Goal: Information Seeking & Learning: Learn about a topic

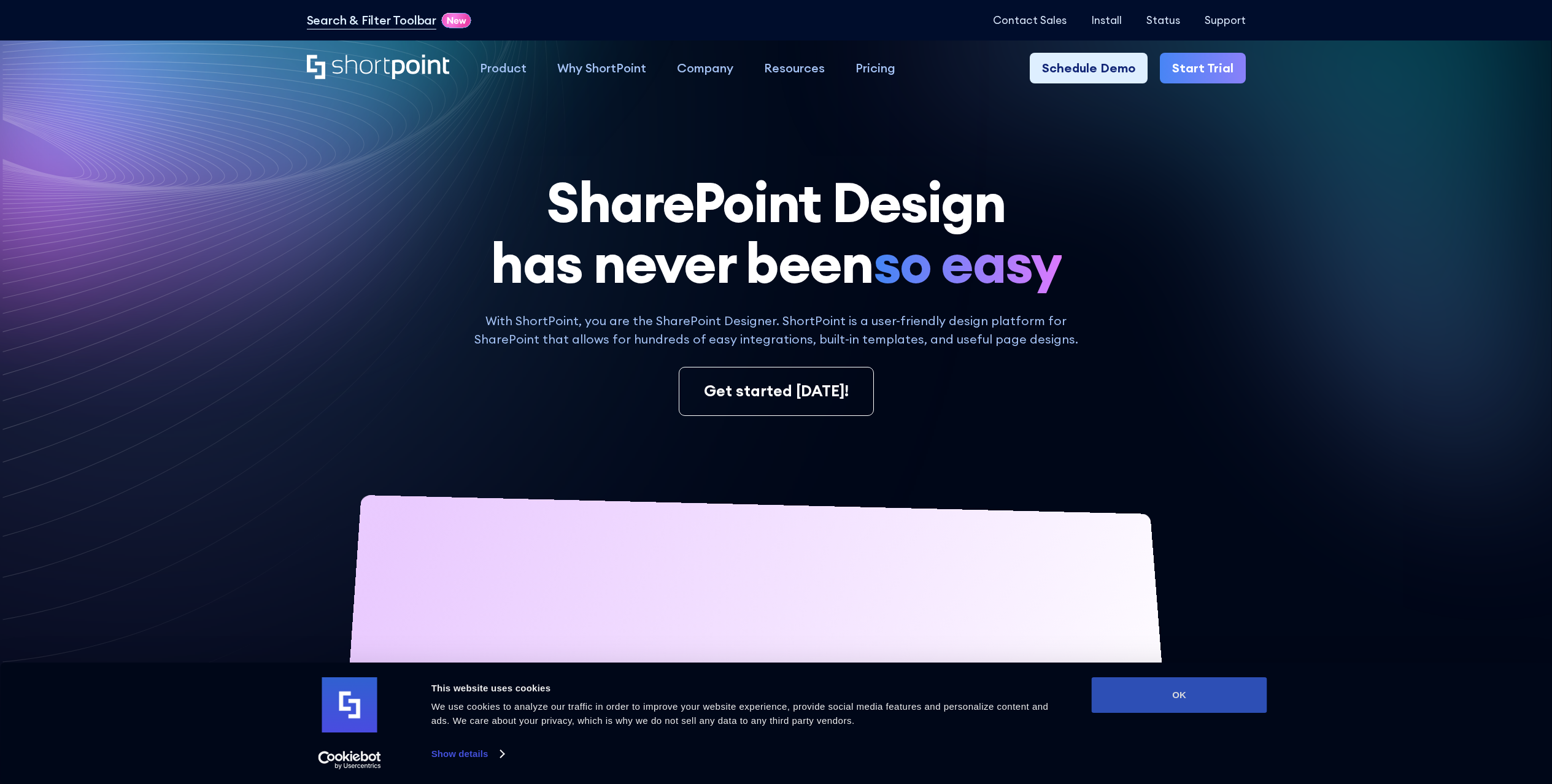
click at [1186, 704] on button "OK" at bounding box center [1179, 695] width 175 height 36
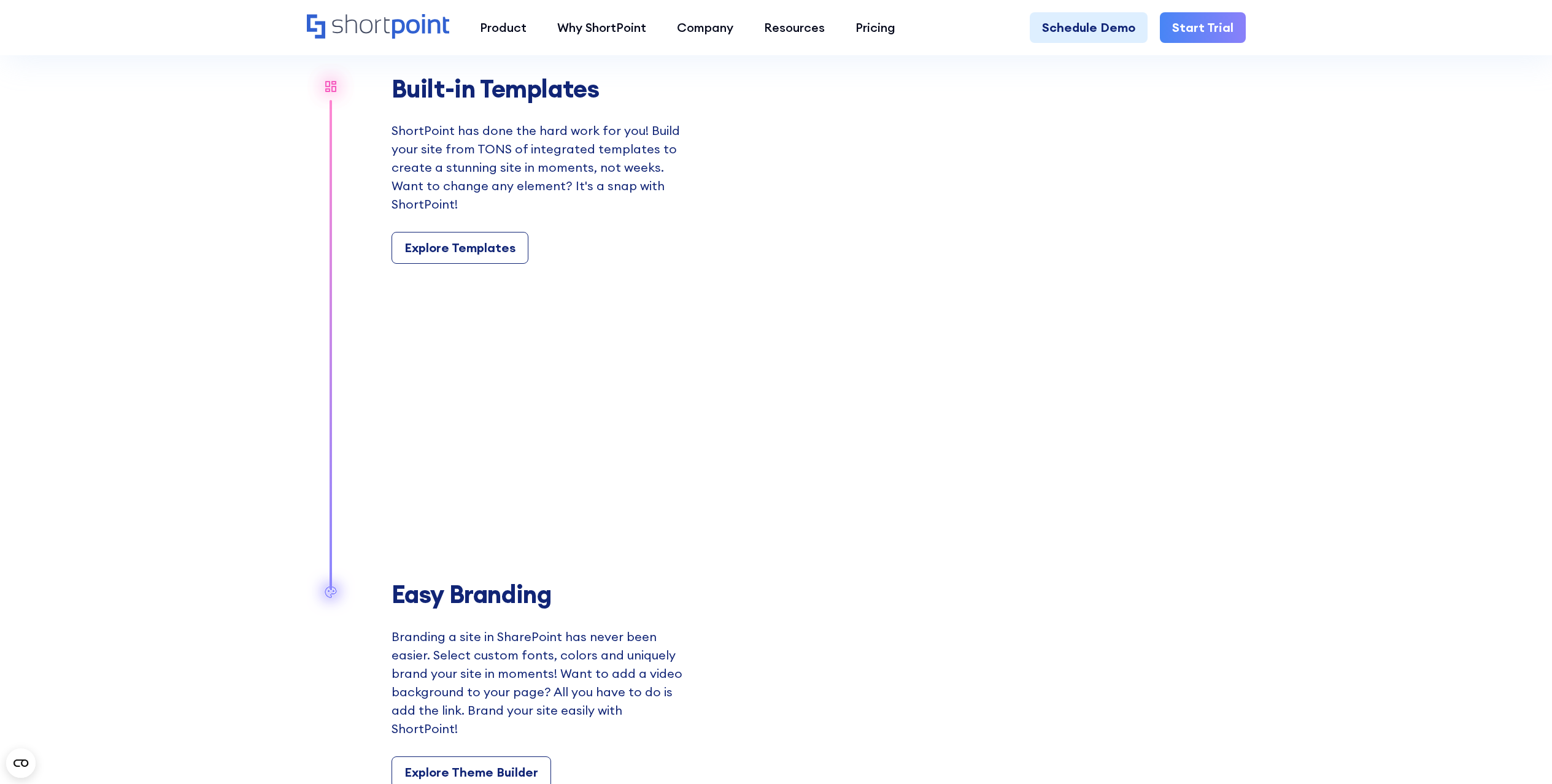
scroll to position [1467, 0]
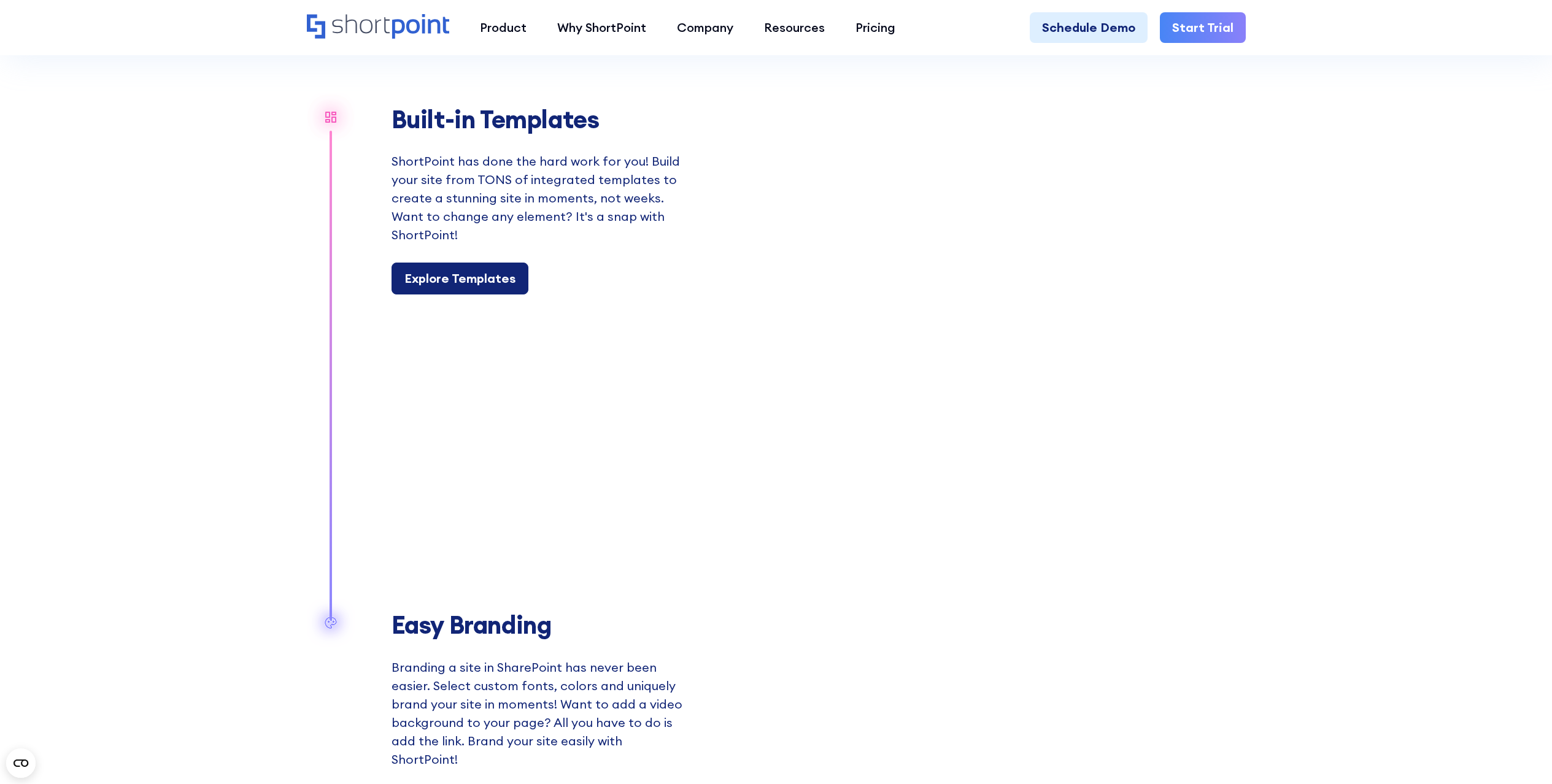
click at [477, 282] on div "Explore Templates" at bounding box center [460, 278] width 111 height 19
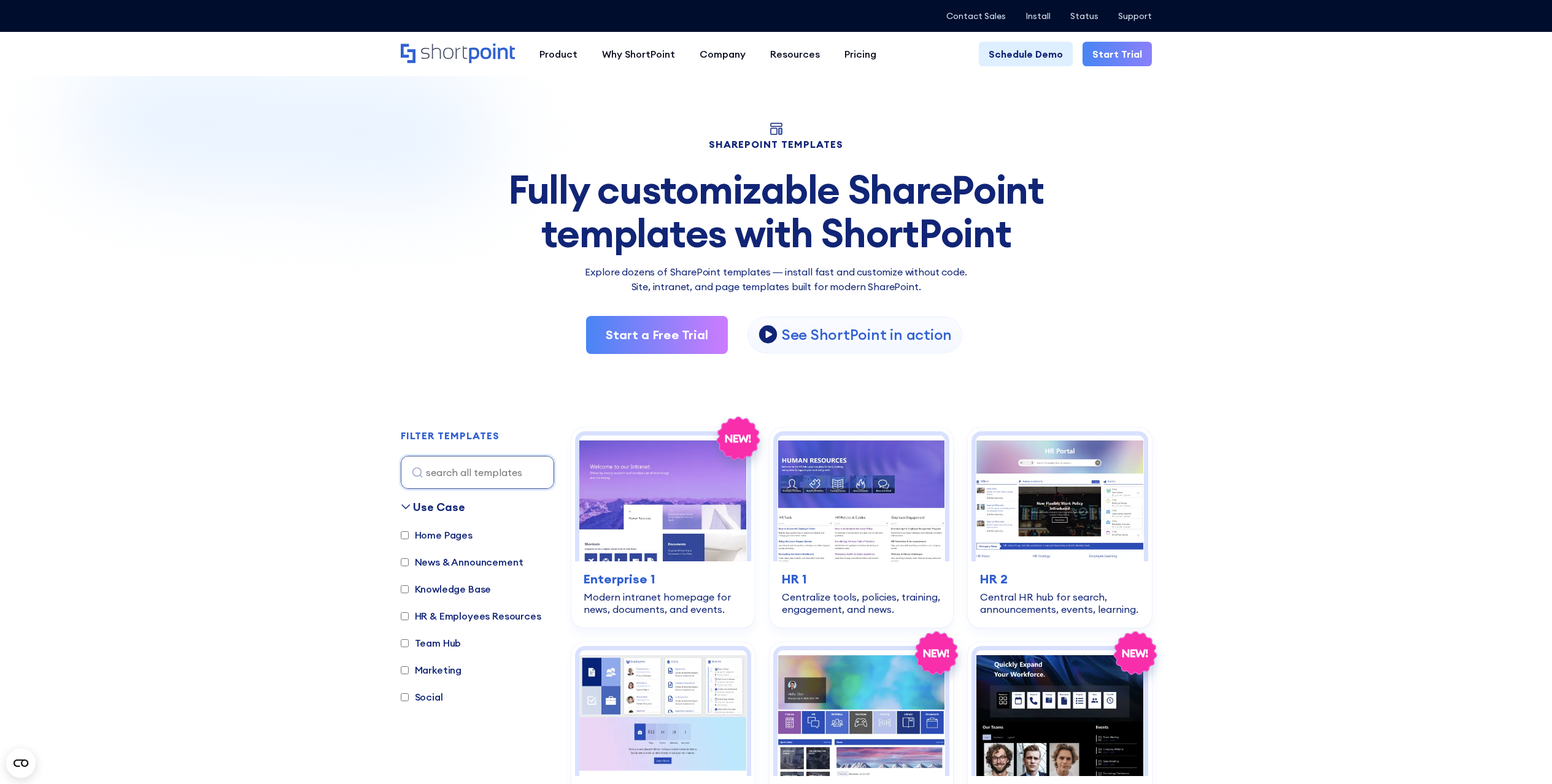
click at [445, 591] on label "Knowledge Base" at bounding box center [446, 589] width 91 height 14
click at [409, 591] on input "Knowledge Base" at bounding box center [404, 589] width 8 height 8
checkbox input "true"
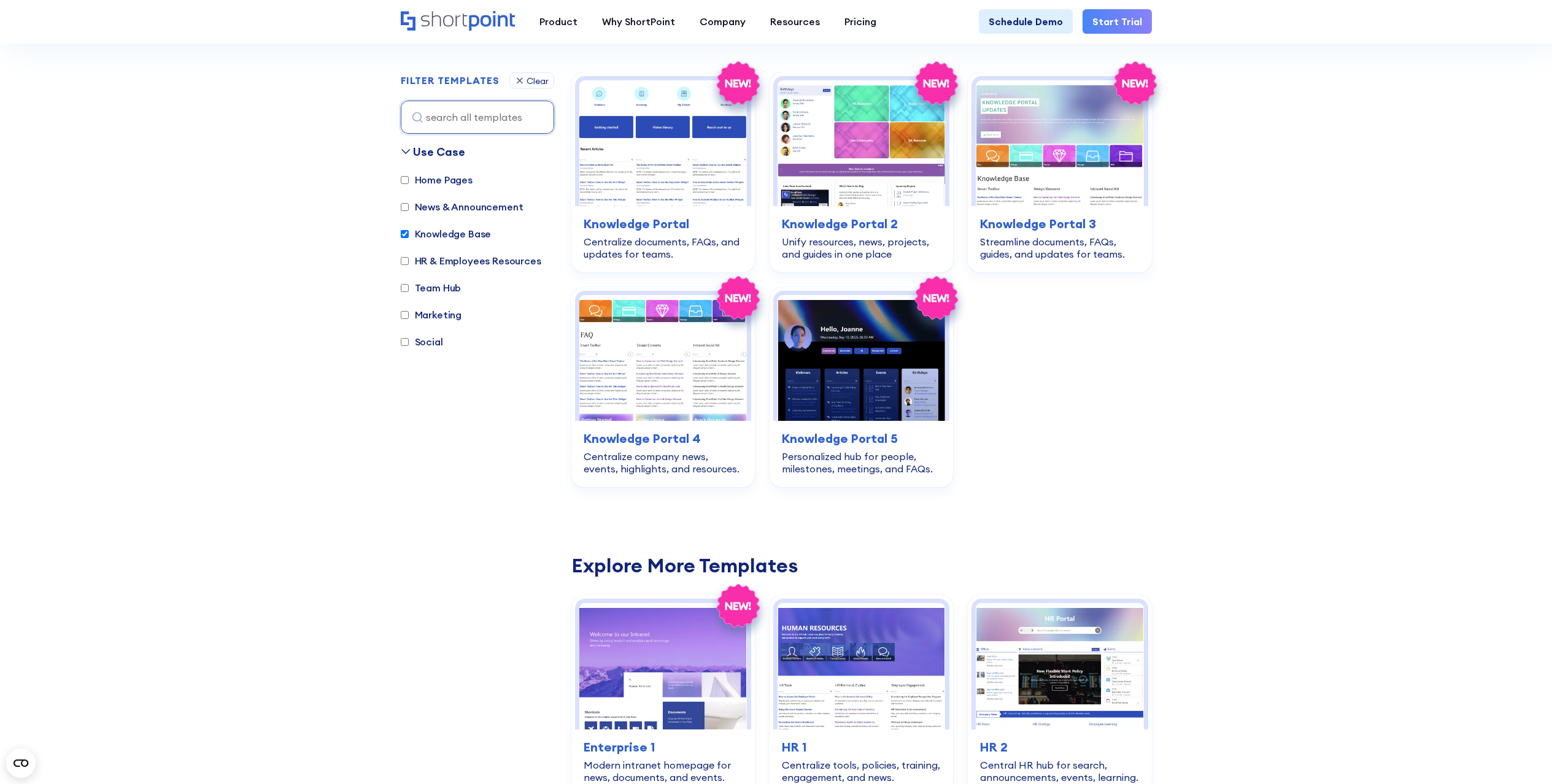
scroll to position [367, 0]
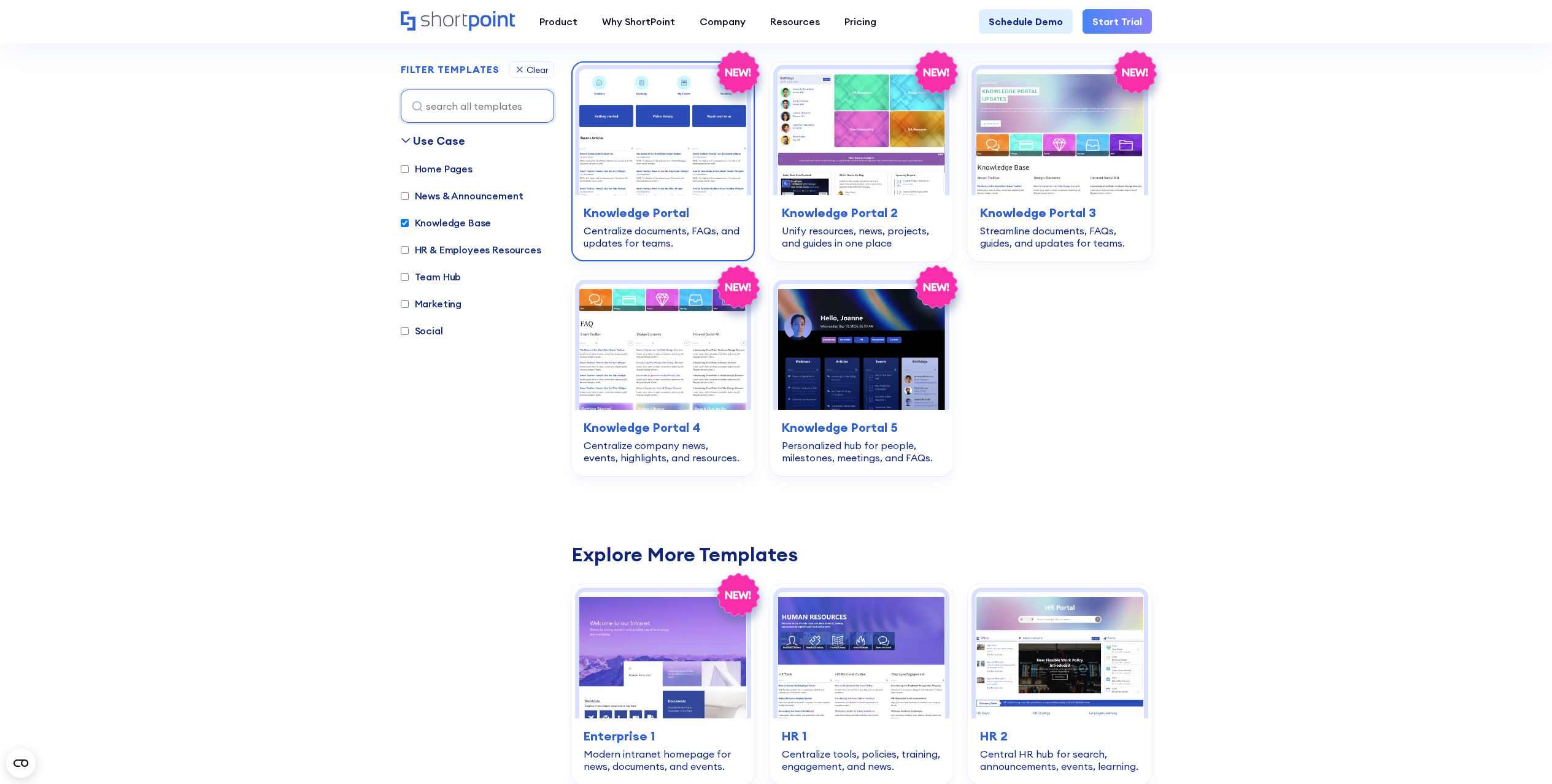
click at [655, 210] on h3 "Knowledge Portal" at bounding box center [663, 213] width 159 height 19
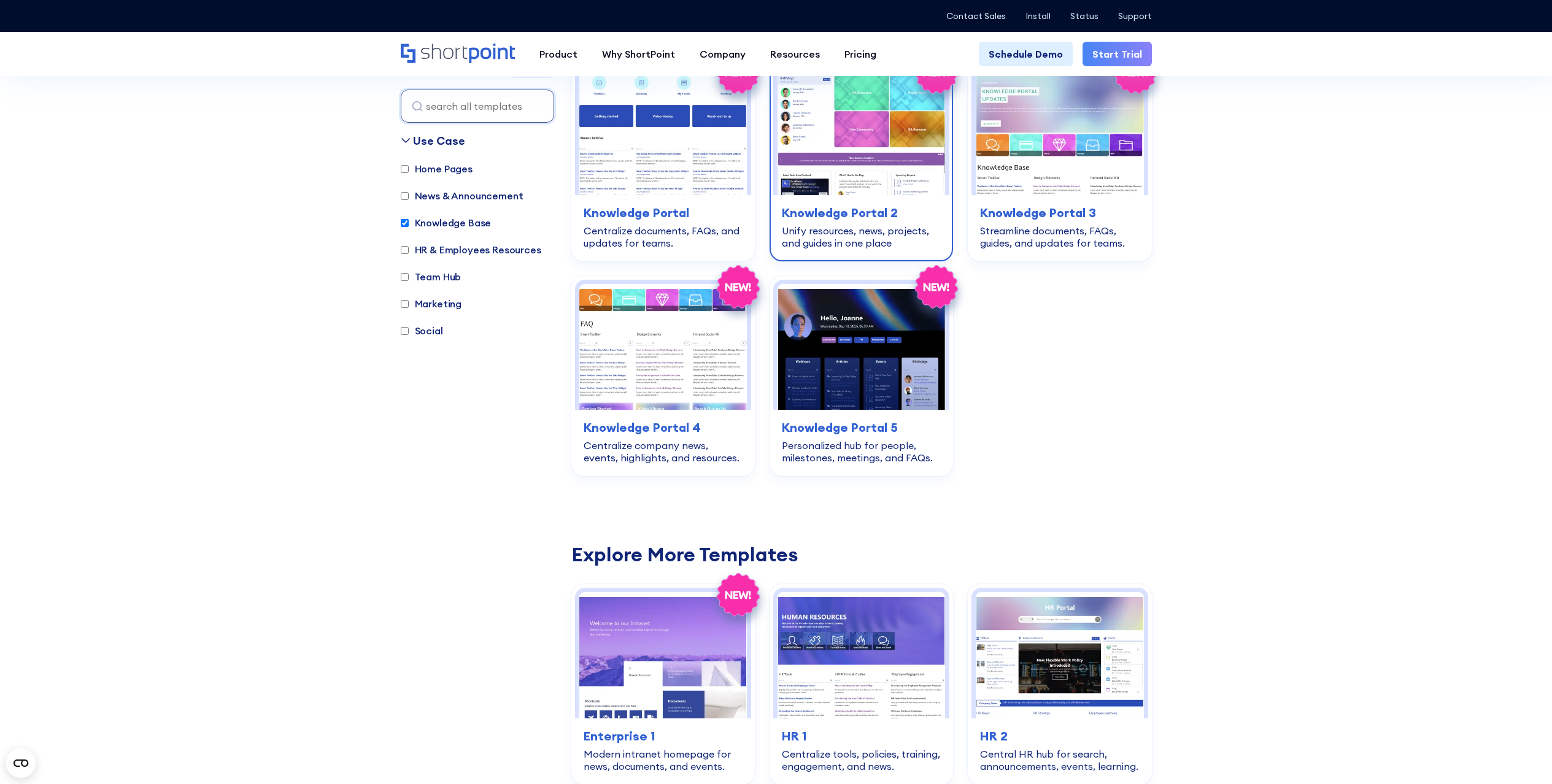
click at [880, 230] on div "Unify resources, news, projects, and guides in one place" at bounding box center [861, 236] width 159 height 24
click at [1081, 129] on img at bounding box center [1059, 132] width 167 height 126
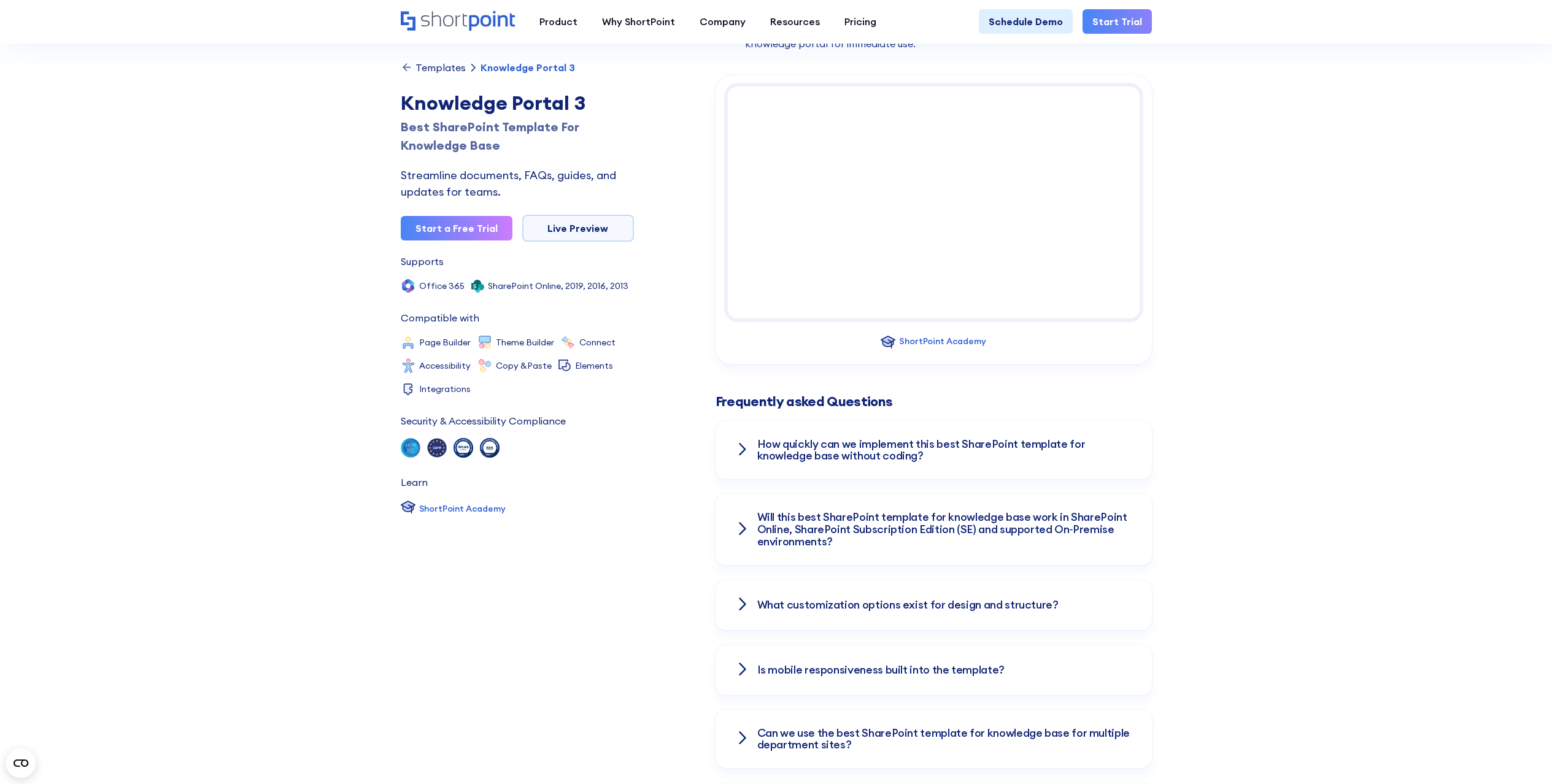
scroll to position [1546, 0]
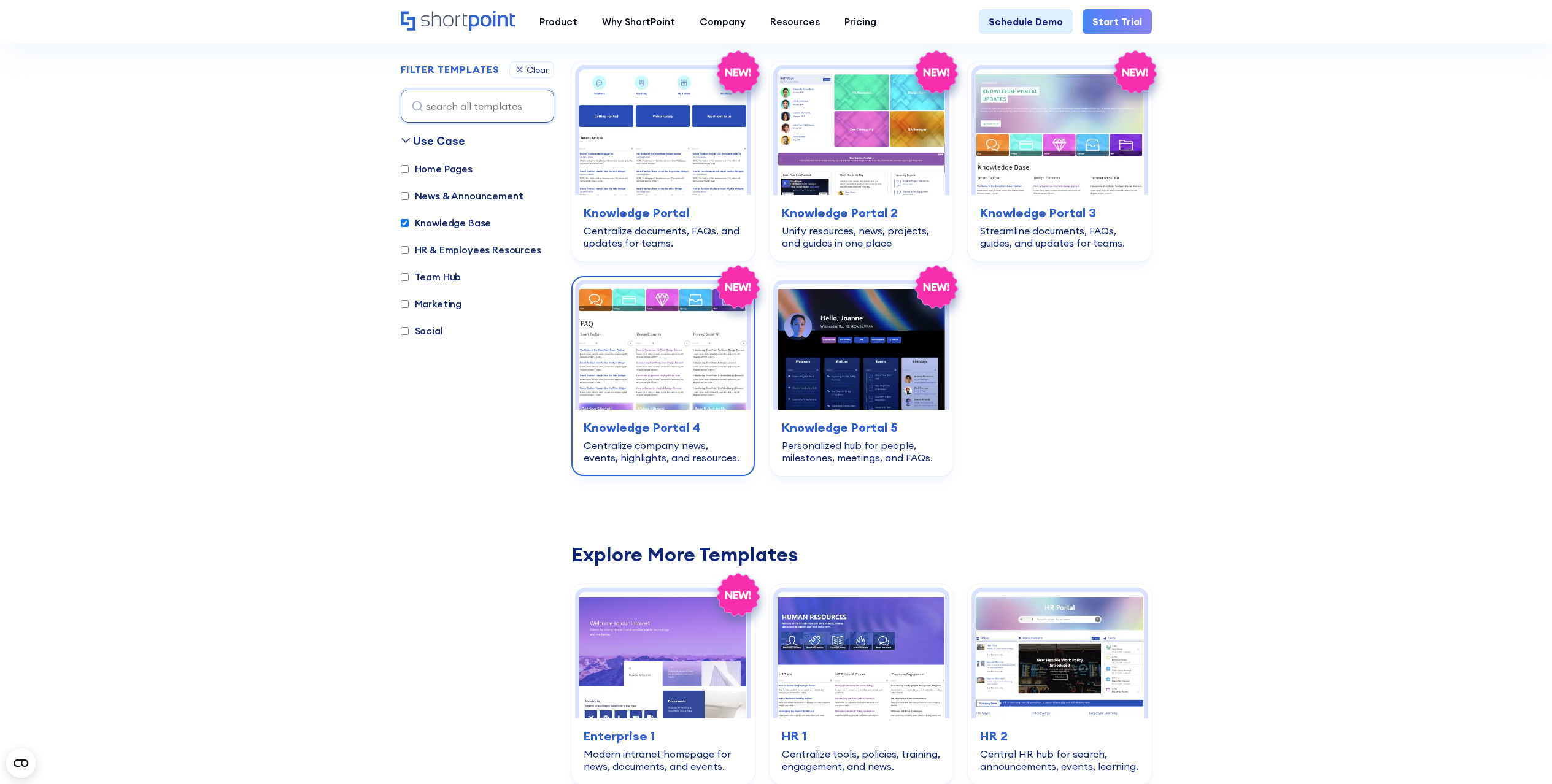
click at [693, 350] on img at bounding box center [662, 347] width 167 height 126
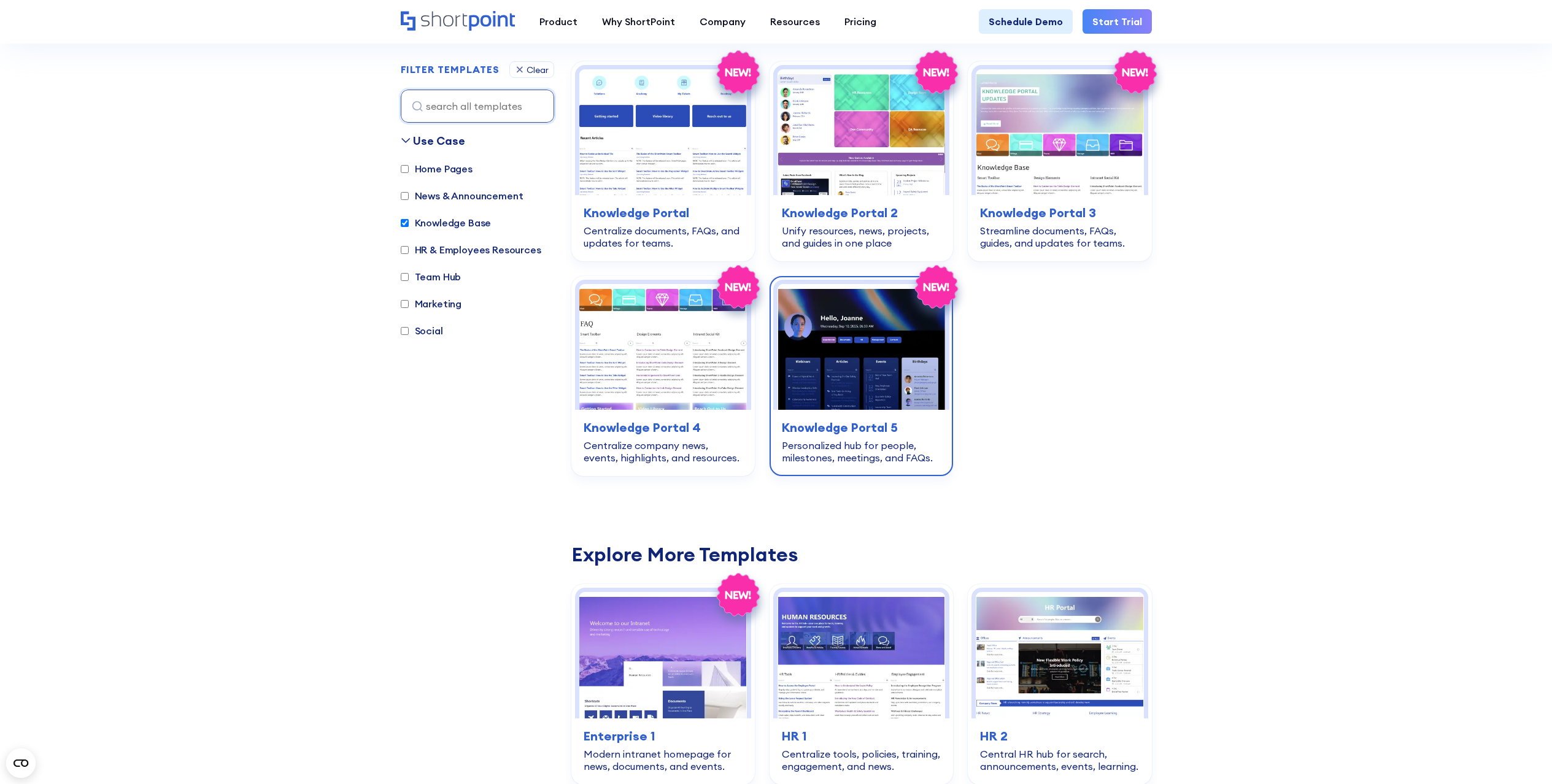
click at [882, 361] on img at bounding box center [861, 347] width 167 height 126
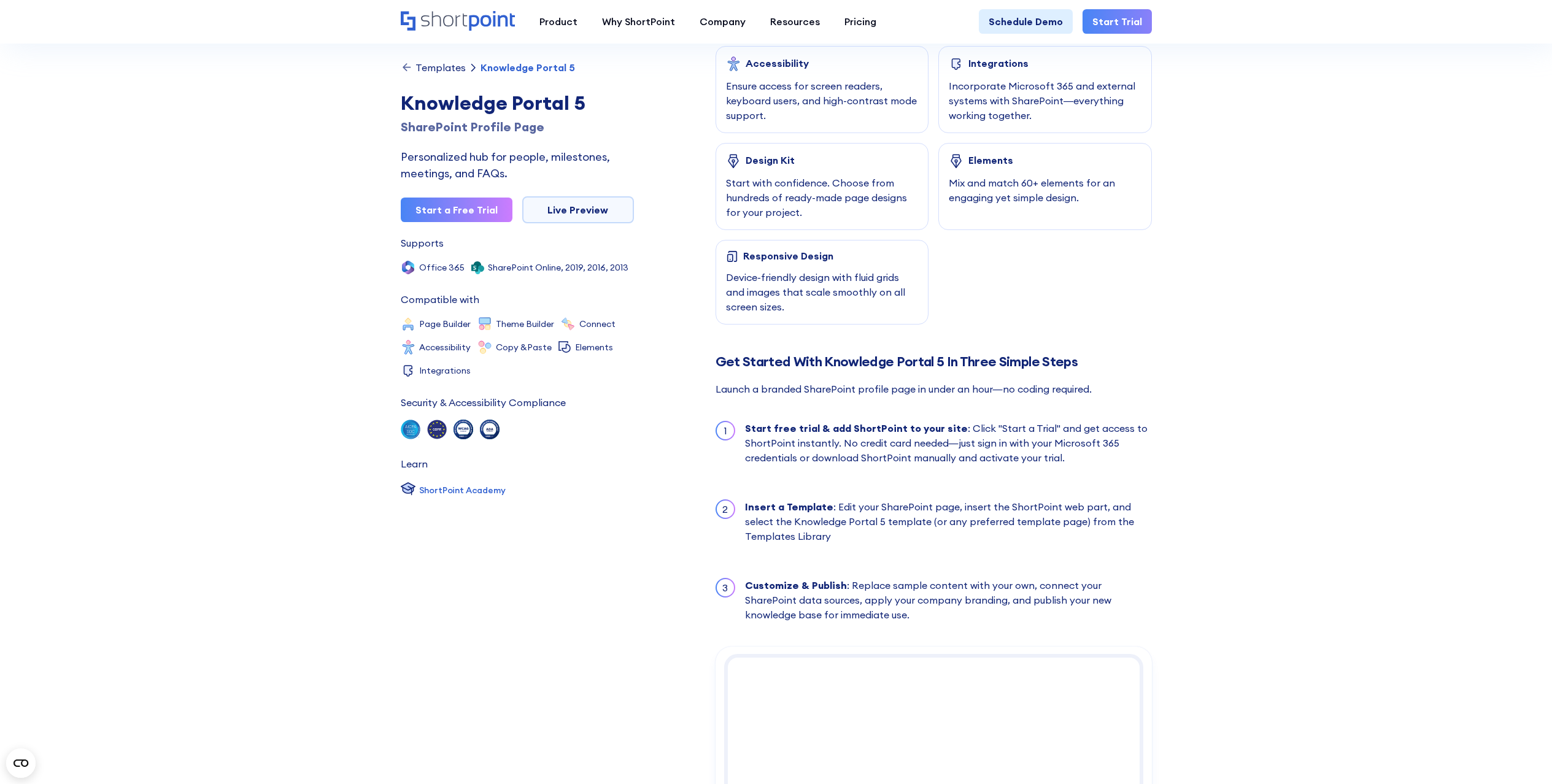
scroll to position [1058, 0]
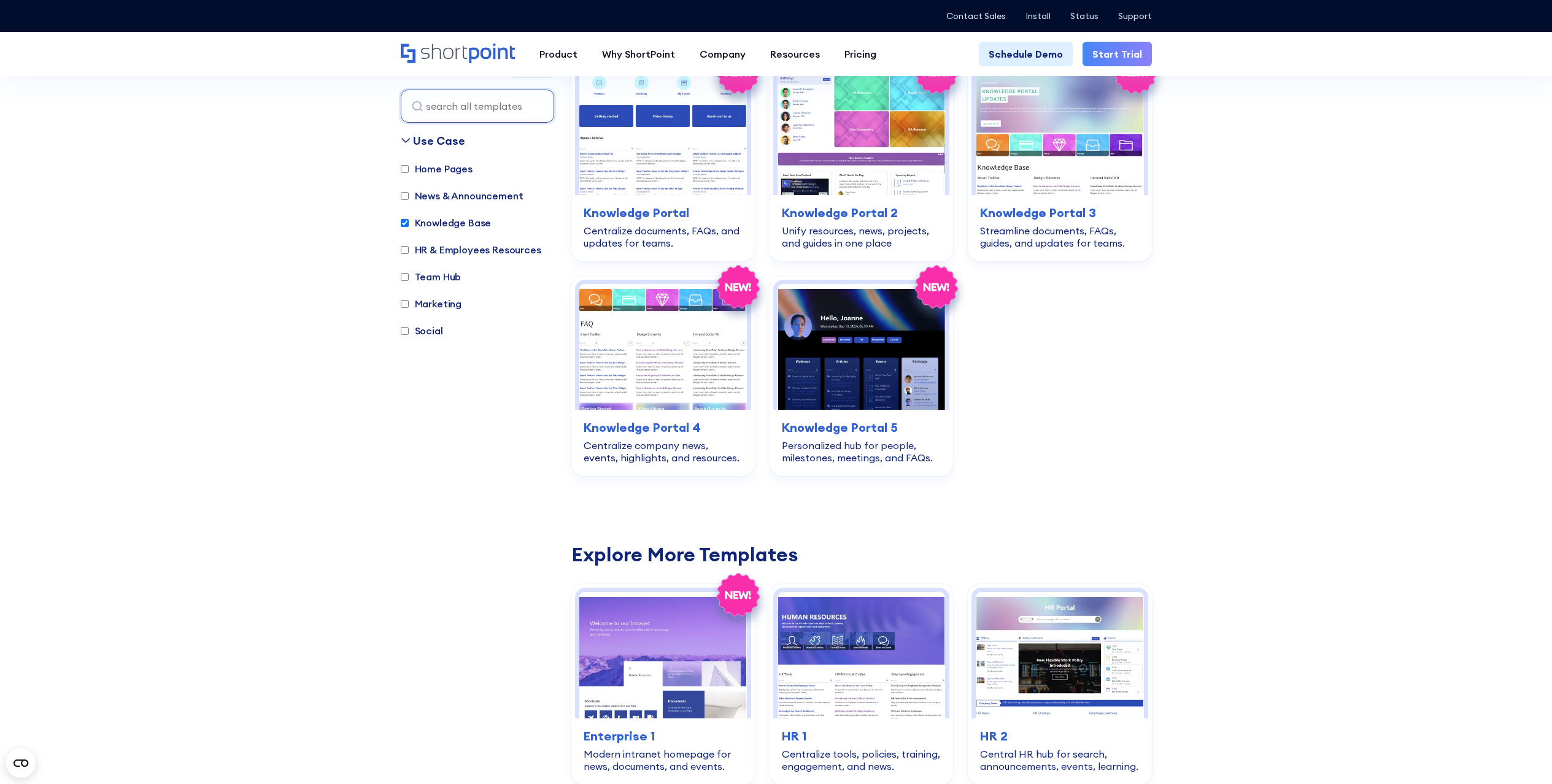
click at [407, 223] on input "Knowledge Base" at bounding box center [404, 223] width 8 height 8
checkbox input "false"
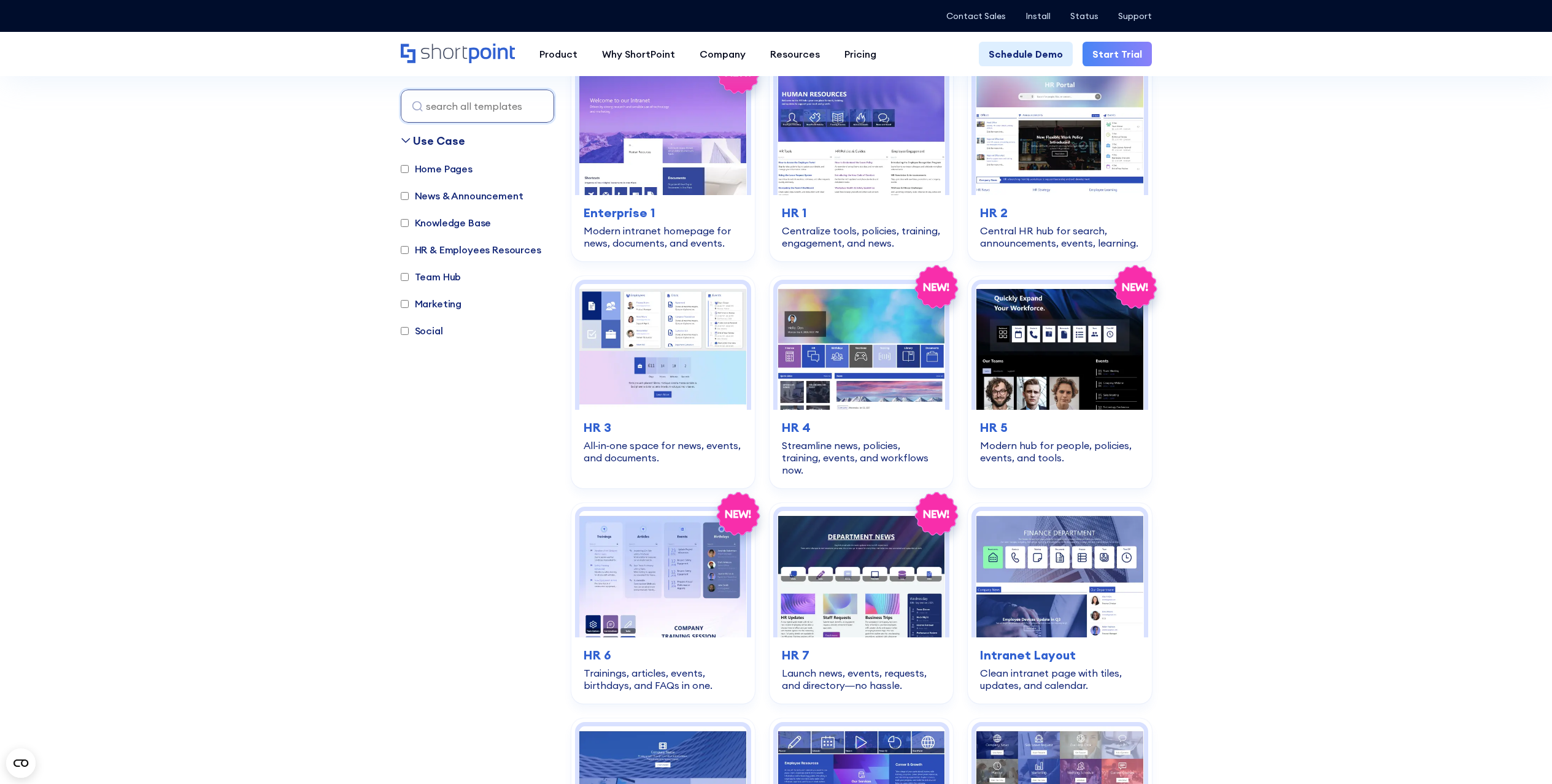
click at [406, 168] on input "Home Pages" at bounding box center [404, 169] width 8 height 8
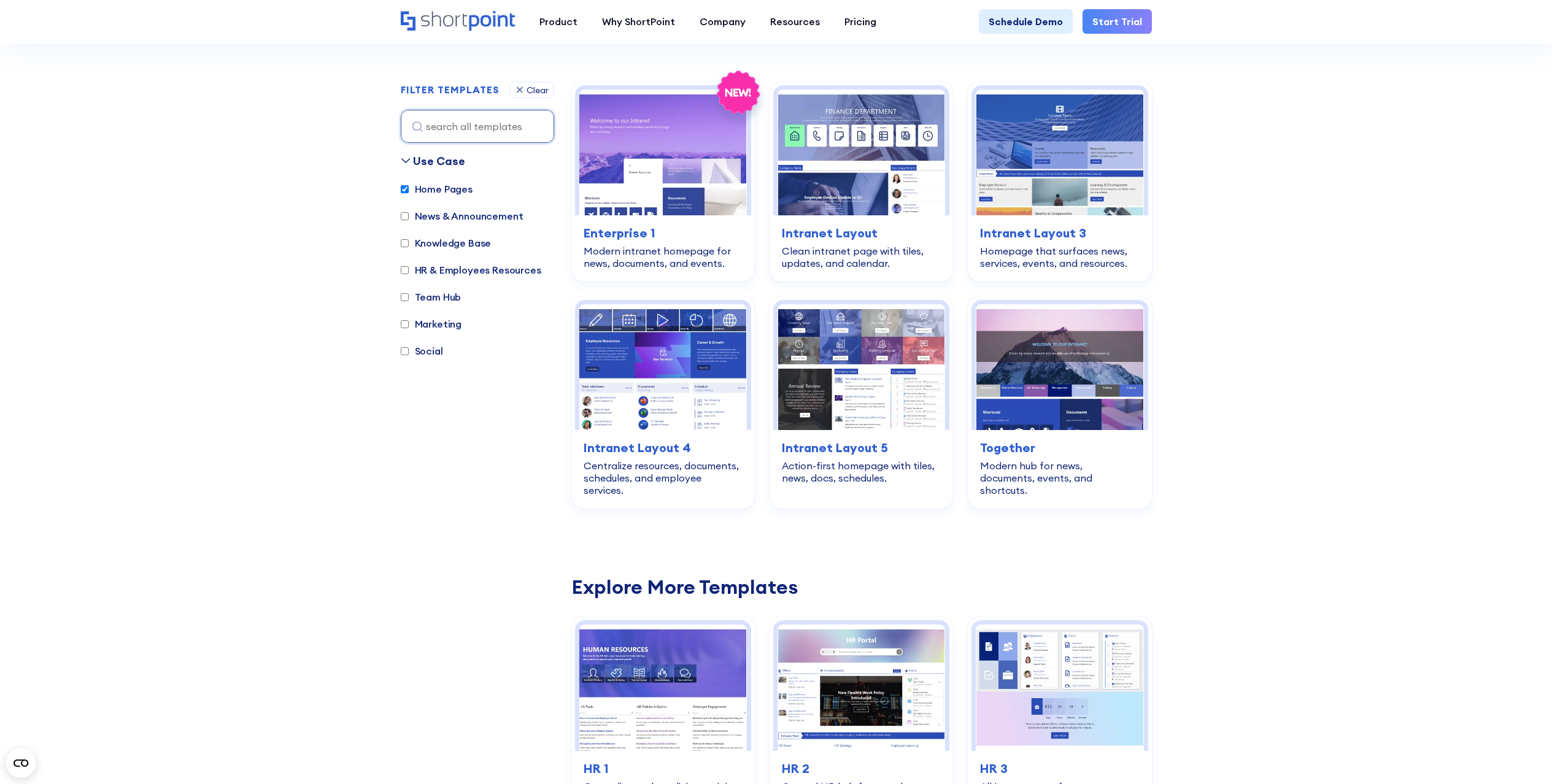
scroll to position [335, 0]
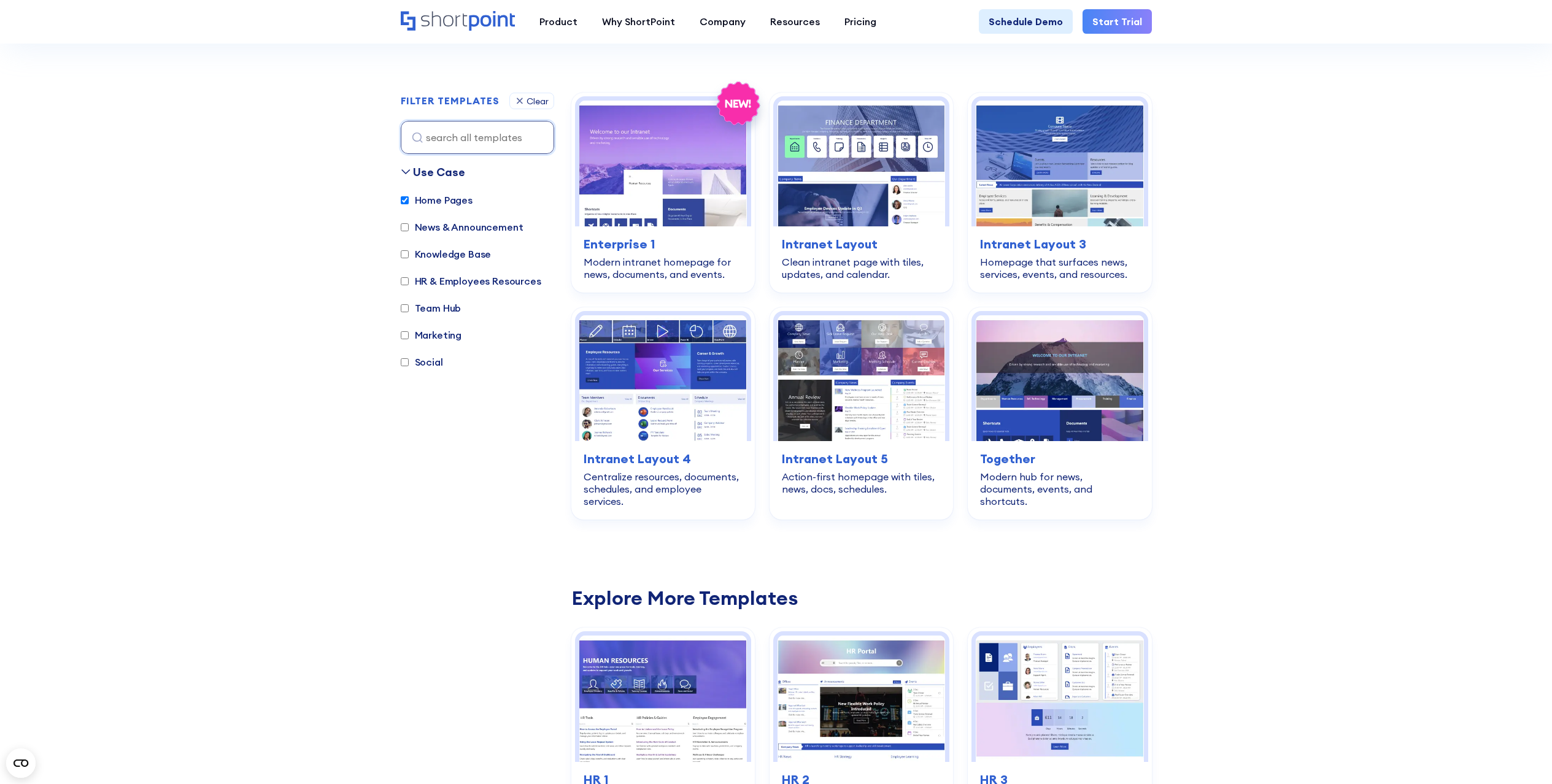
click at [404, 200] on input "Home Pages" at bounding box center [404, 200] width 8 height 8
checkbox input "false"
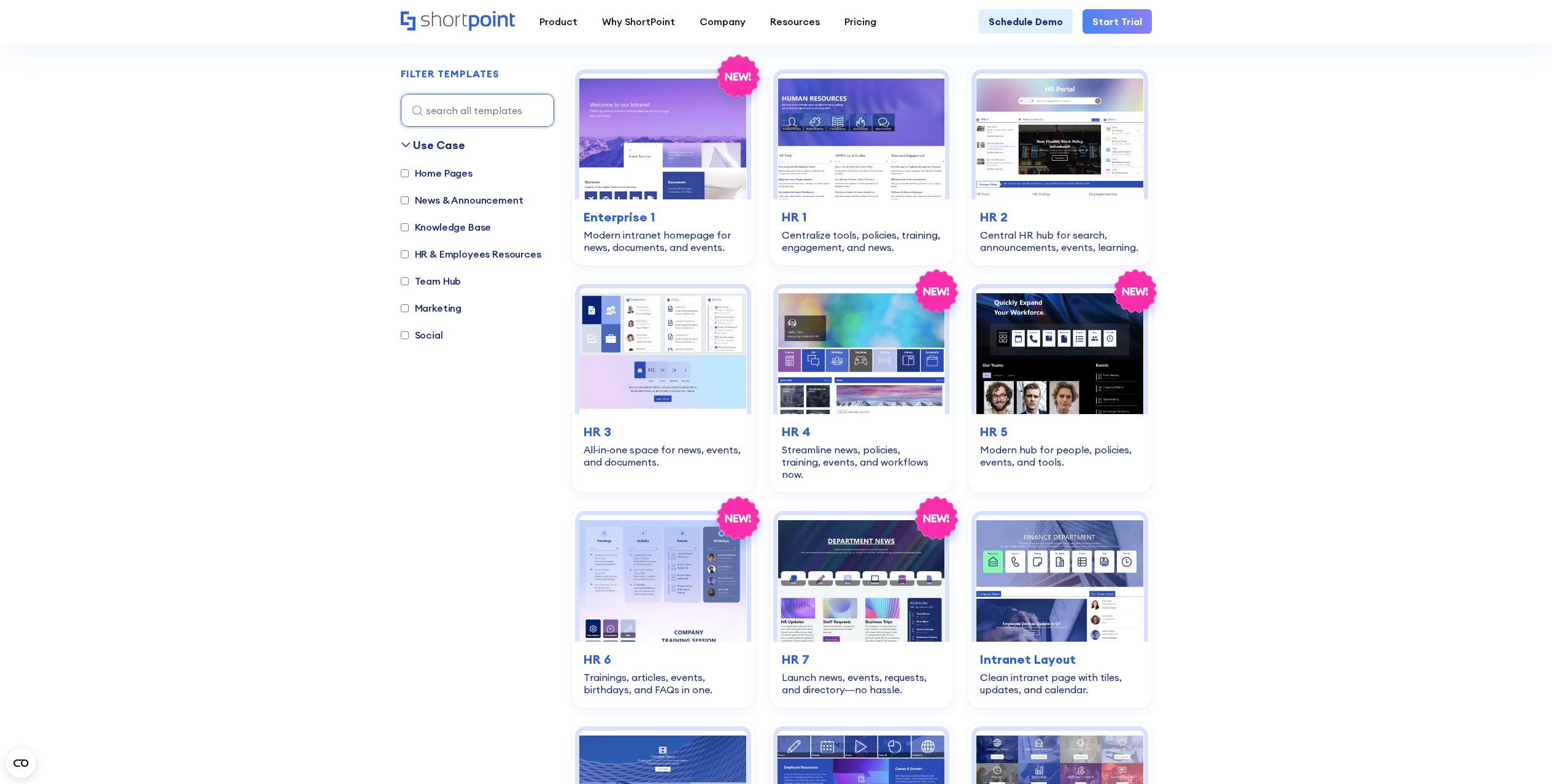
scroll to position [367, 0]
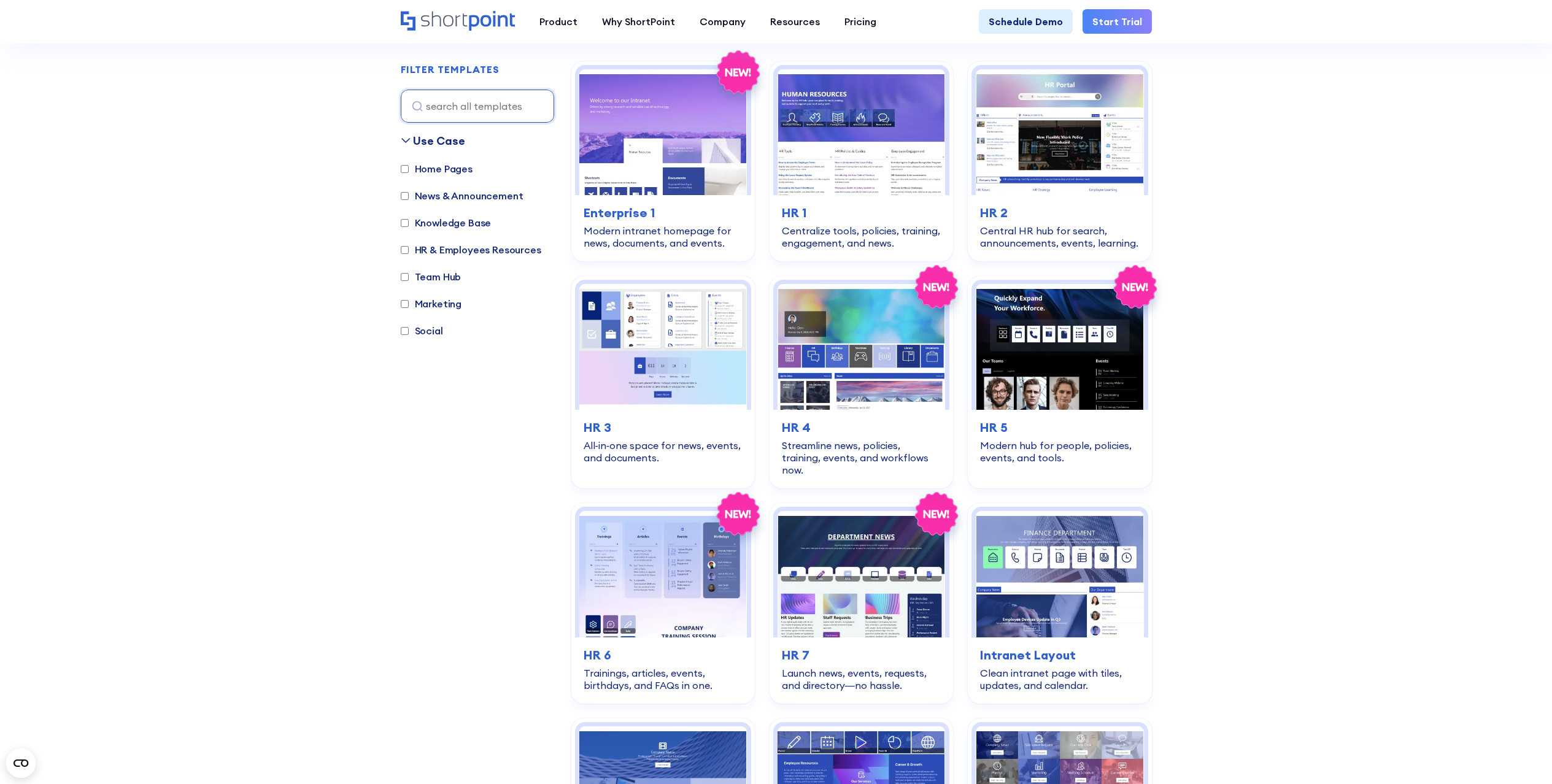
click at [404, 197] on input "News & Announcement" at bounding box center [404, 196] width 8 height 8
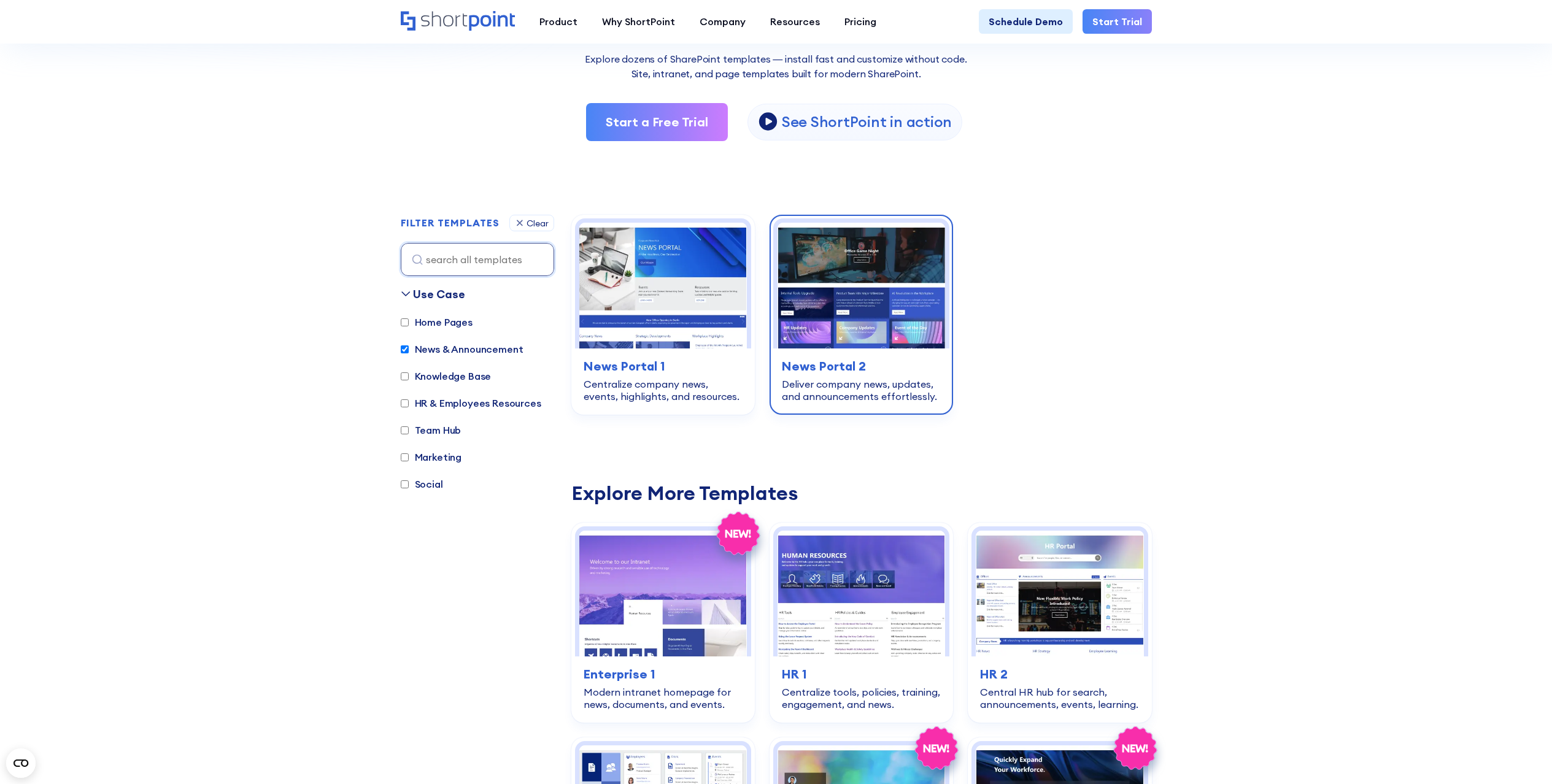
scroll to position [224, 0]
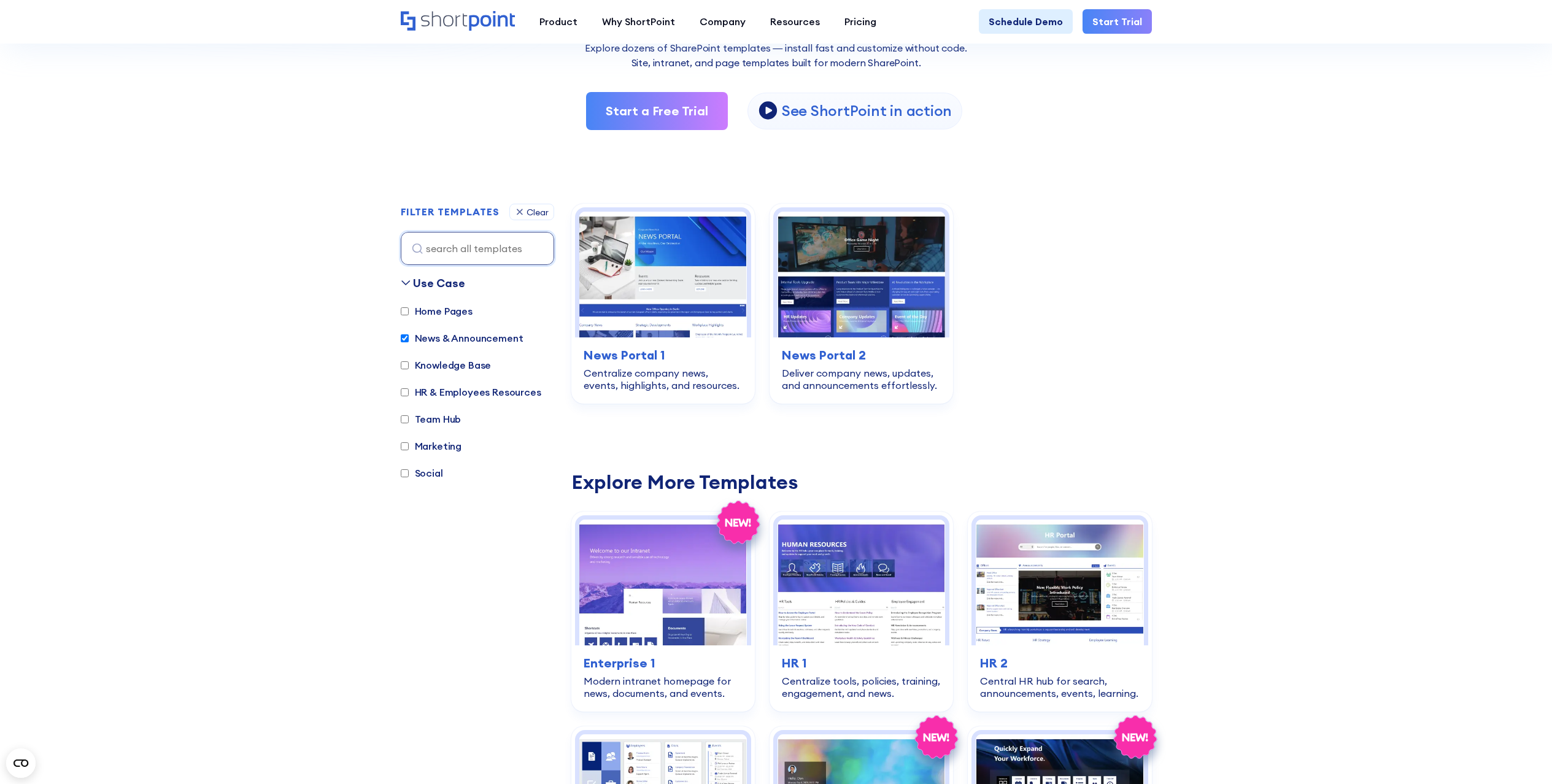
click at [405, 335] on input "News & Announcement" at bounding box center [404, 338] width 8 height 8
checkbox input "false"
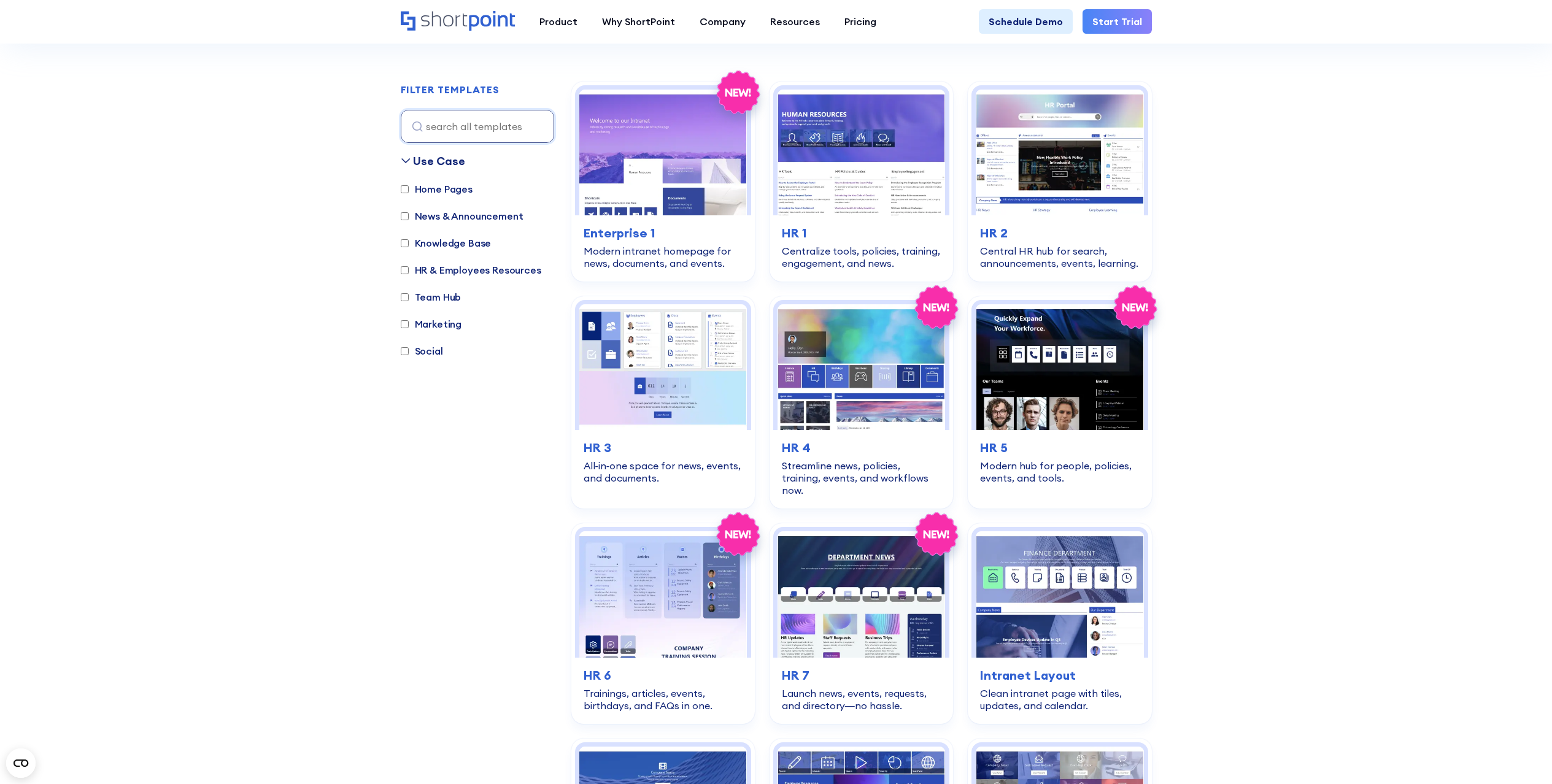
scroll to position [367, 0]
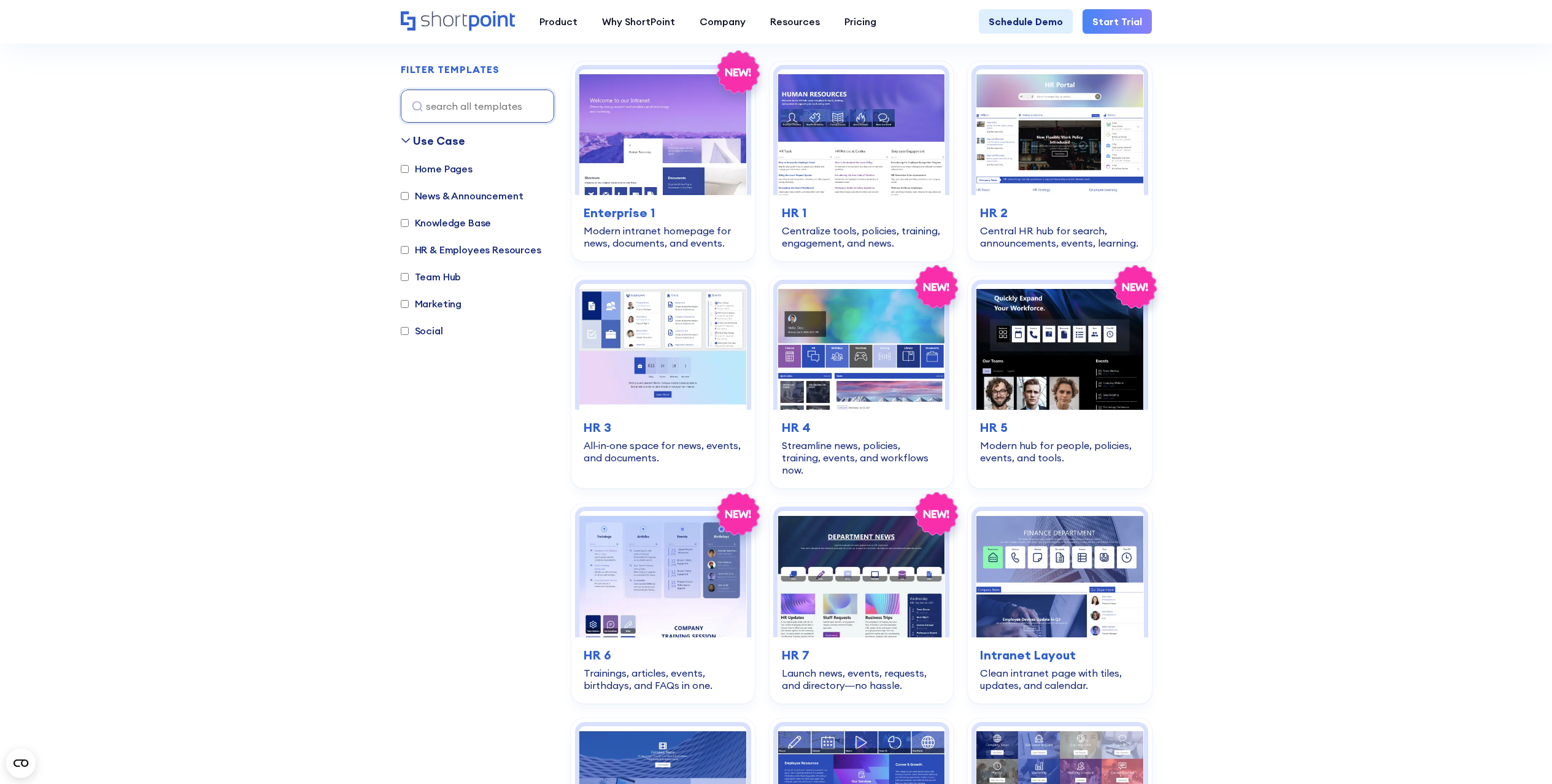
click at [429, 281] on label "Team Hub" at bounding box center [431, 276] width 61 height 14
click at [409, 281] on input "Team Hub" at bounding box center [404, 276] width 8 height 8
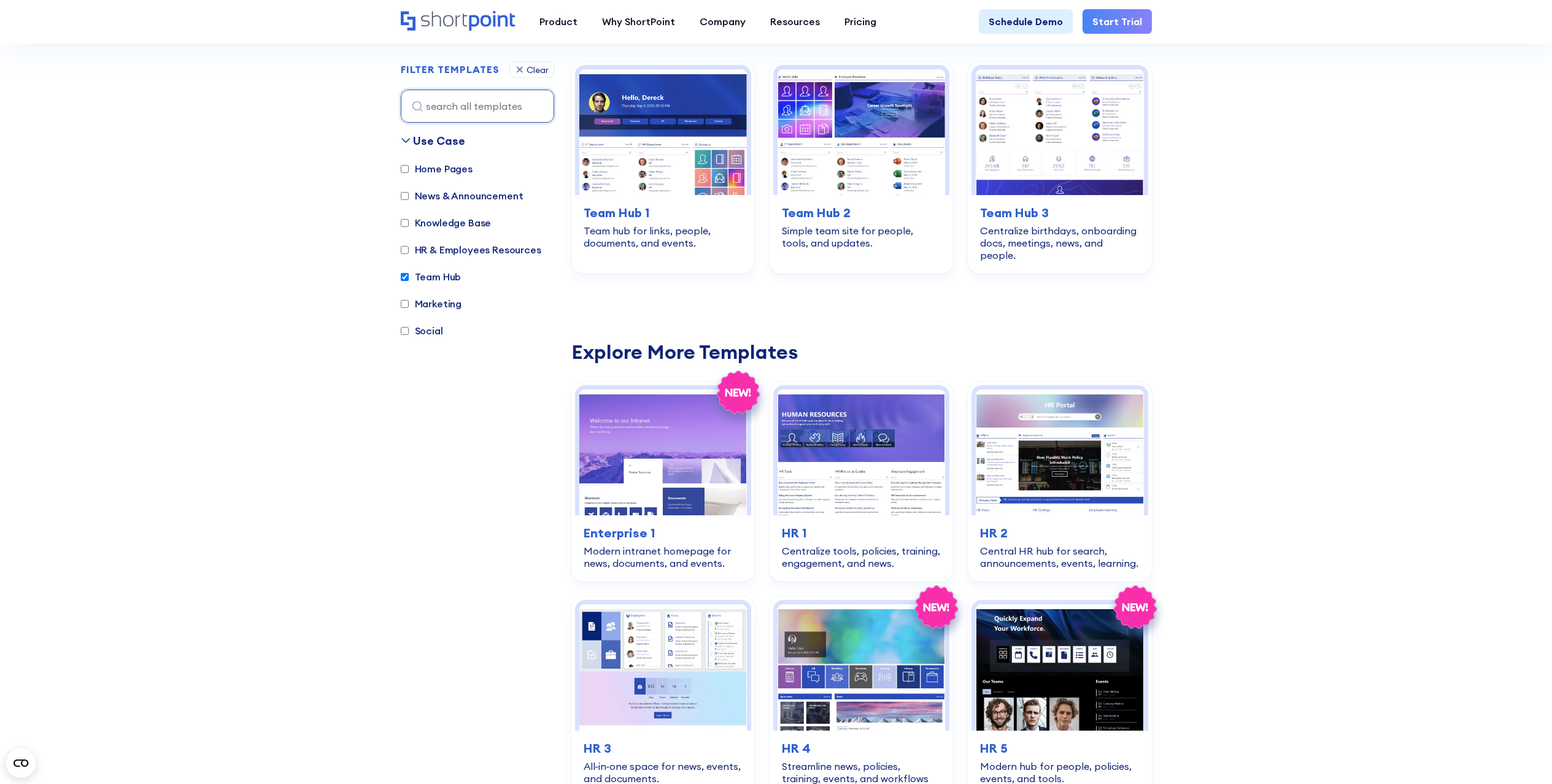
click at [429, 281] on label "Team Hub" at bounding box center [431, 276] width 61 height 14
click at [409, 281] on input "Team Hub" at bounding box center [404, 276] width 8 height 8
checkbox input "false"
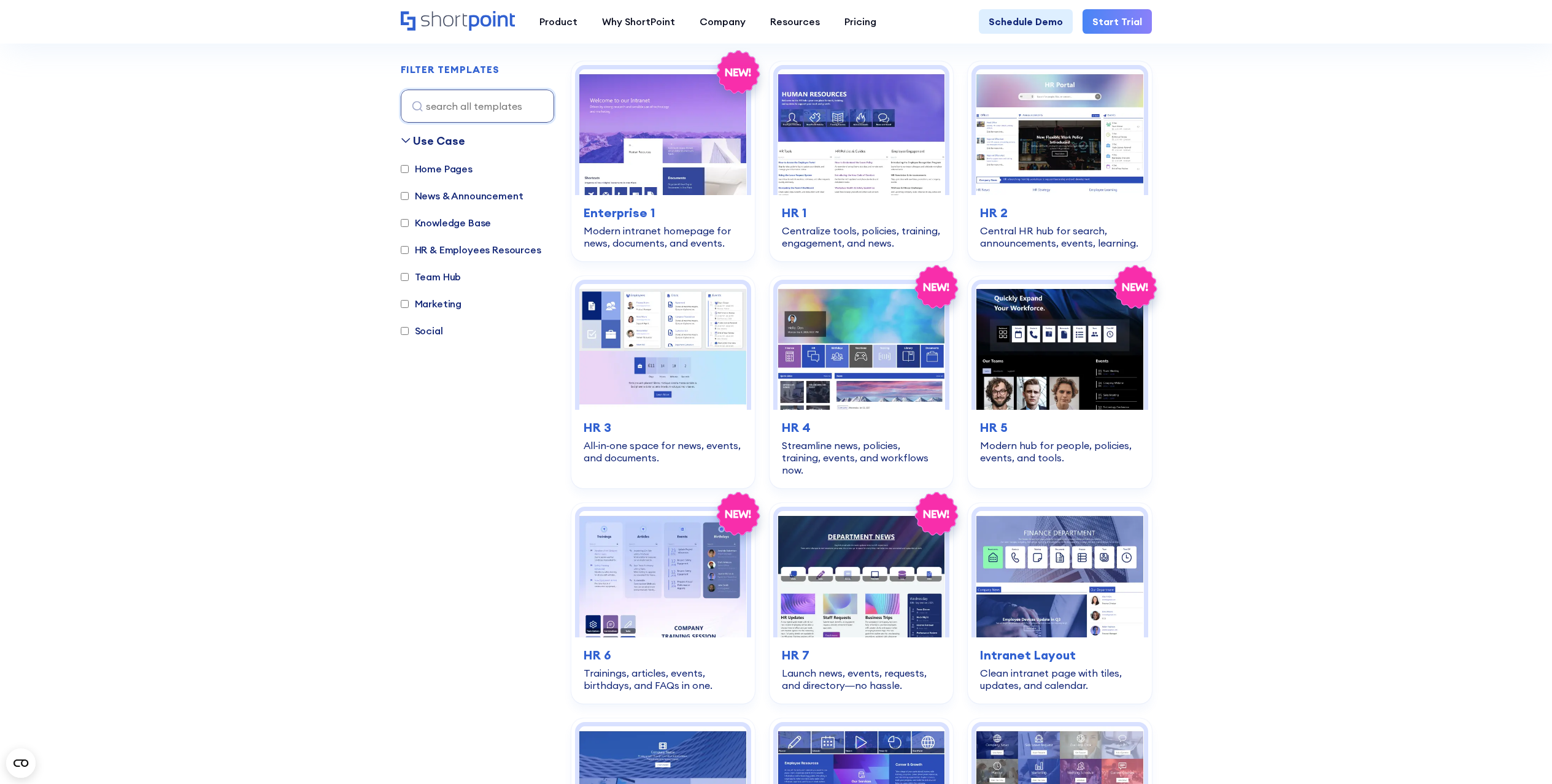
click at [419, 301] on label "Marketing" at bounding box center [431, 304] width 62 height 14
click at [409, 301] on input "Marketing" at bounding box center [404, 304] width 8 height 8
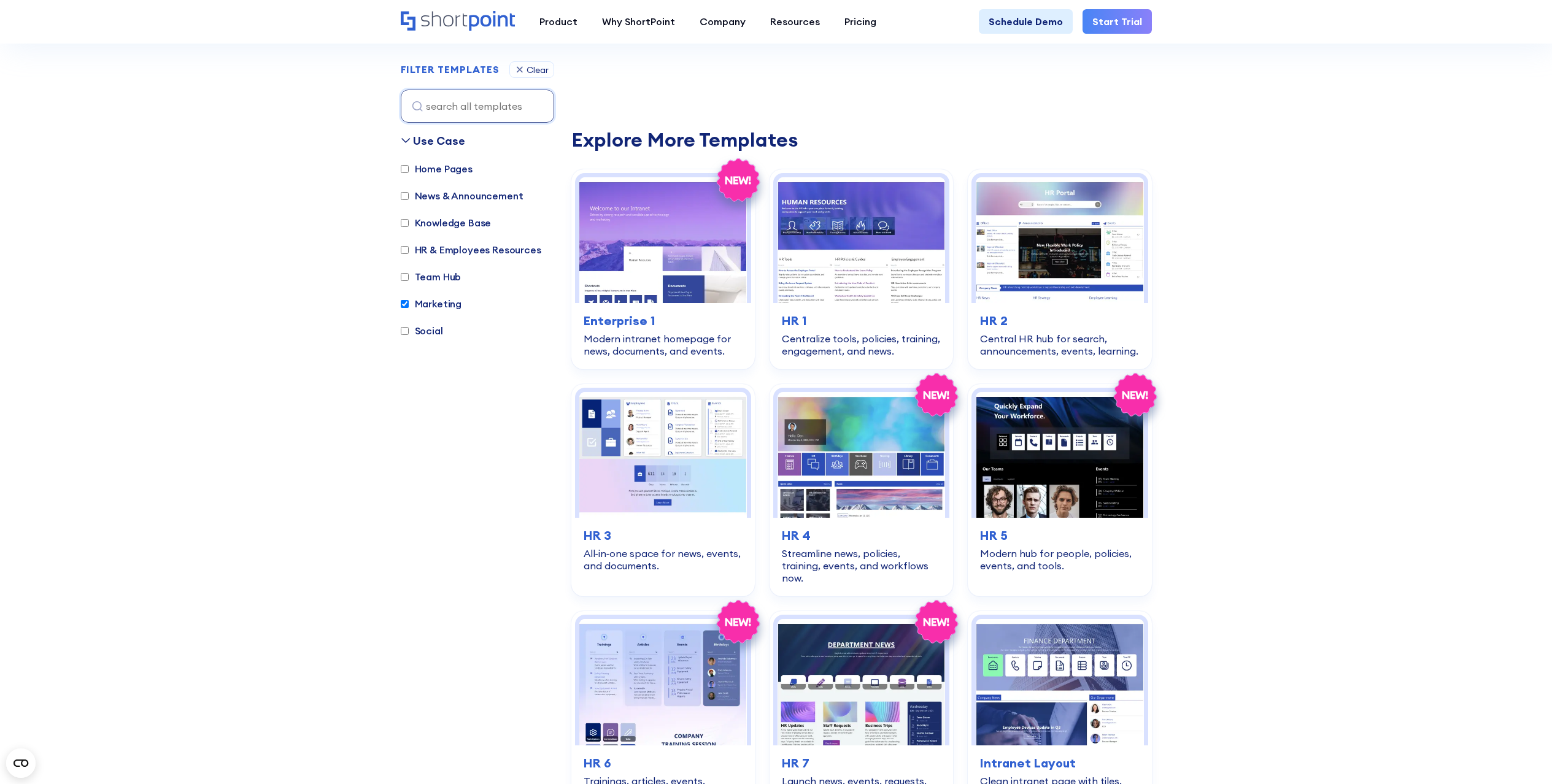
click at [419, 301] on label "Marketing" at bounding box center [431, 304] width 62 height 14
click at [409, 301] on input "Marketing" at bounding box center [404, 304] width 8 height 8
checkbox input "false"
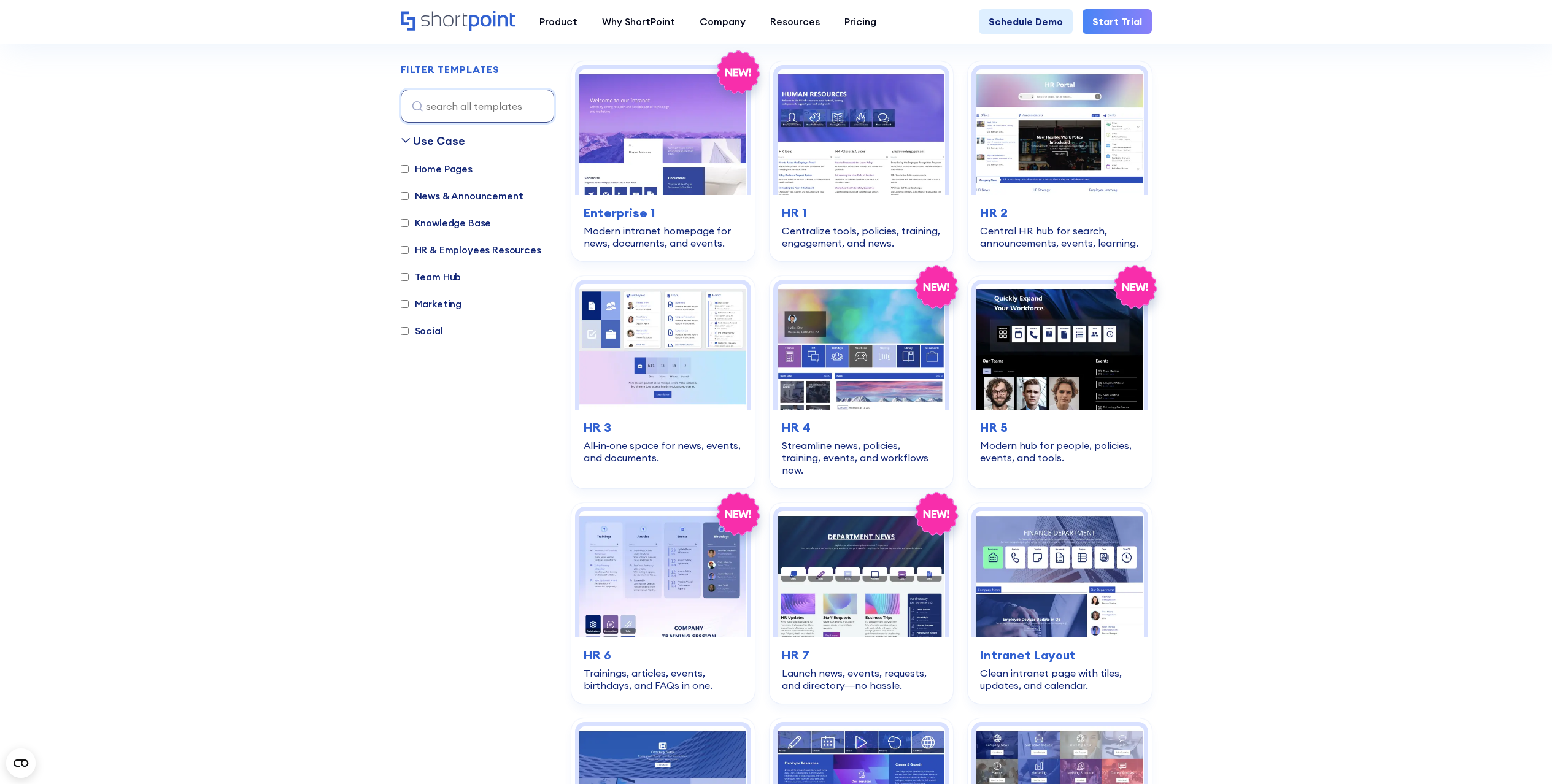
click at [406, 332] on input "Social" at bounding box center [404, 331] width 8 height 8
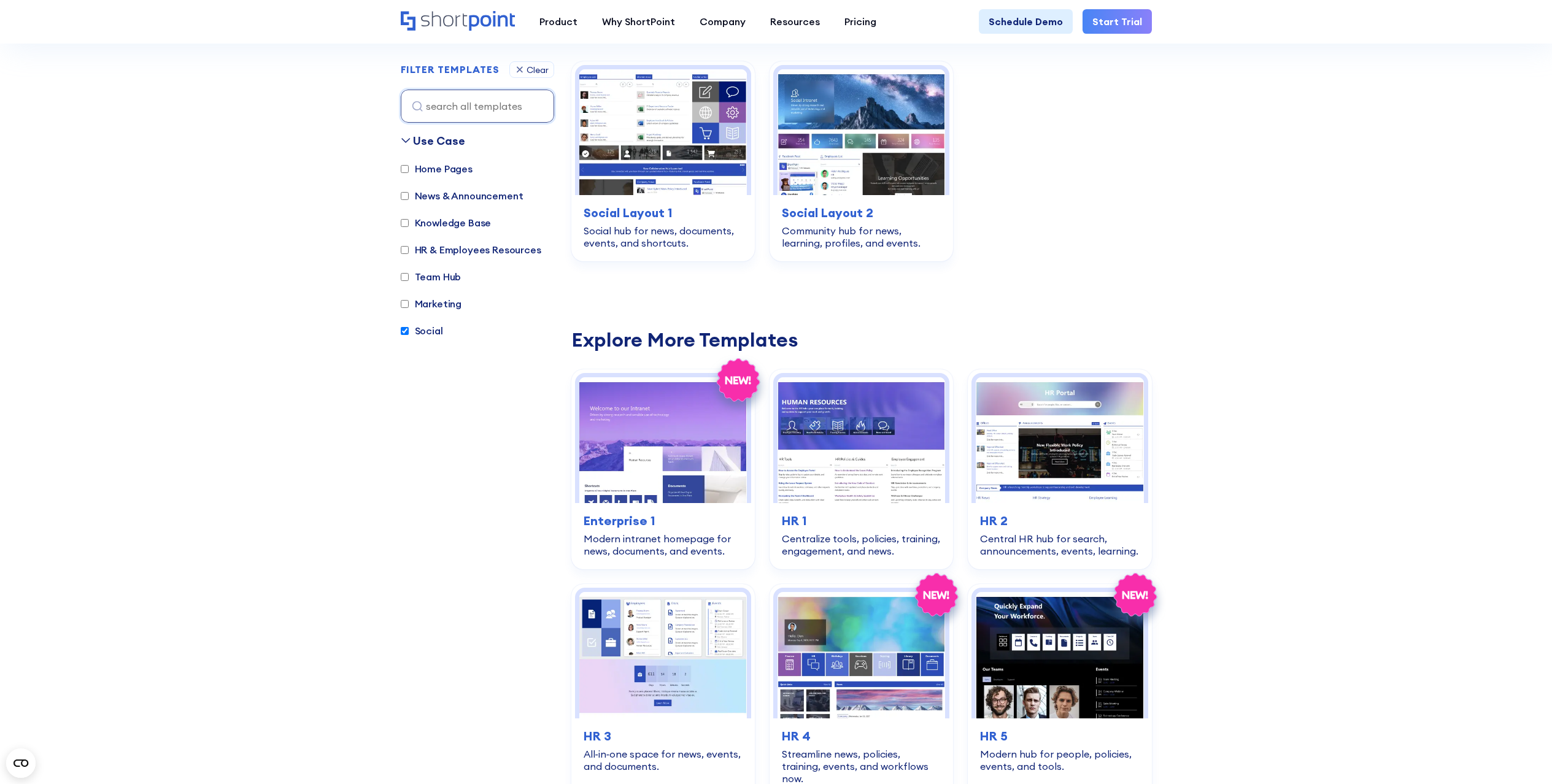
click at [406, 330] on input "Social" at bounding box center [404, 331] width 8 height 8
checkbox input "false"
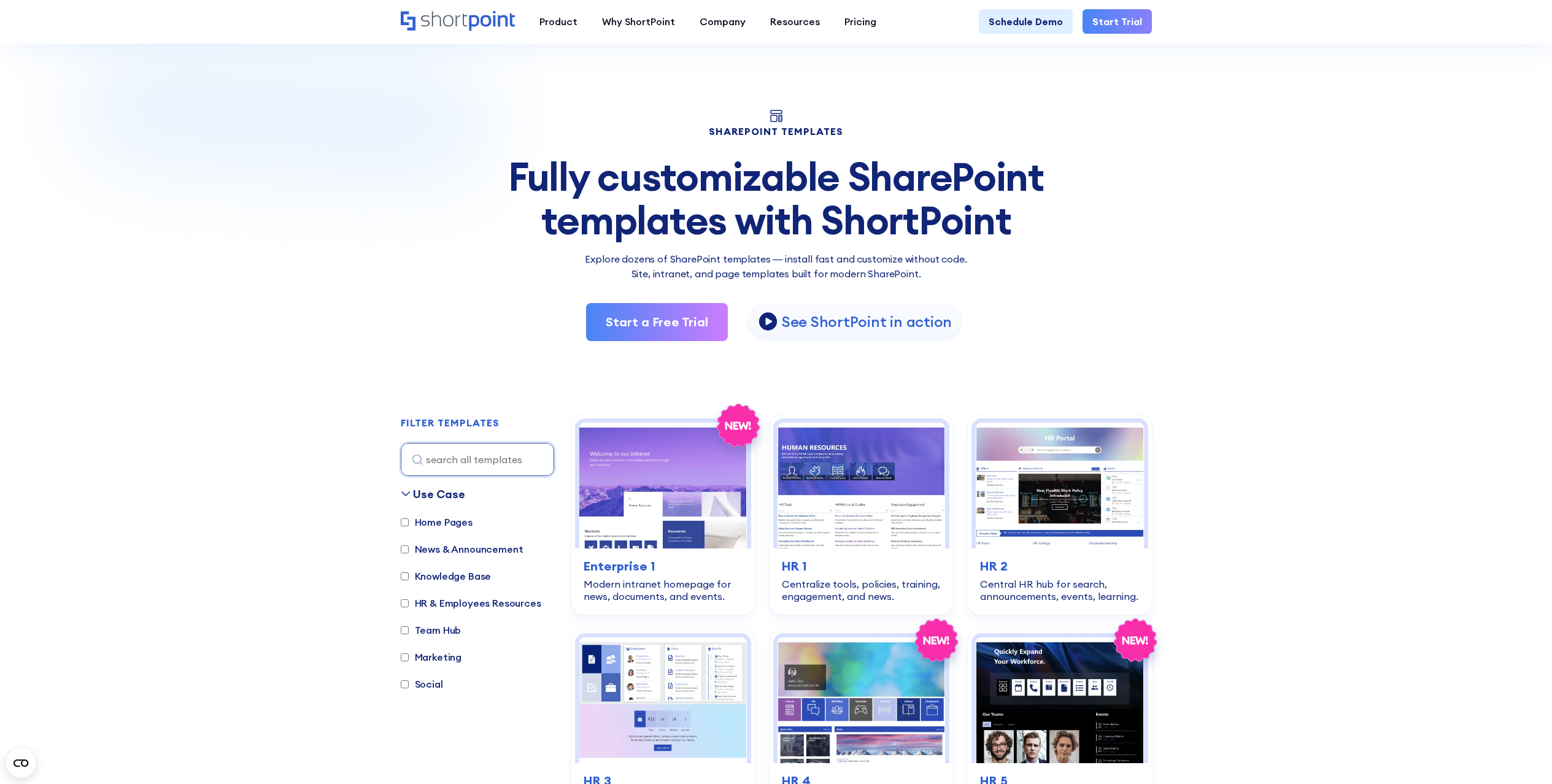
scroll to position [0, 0]
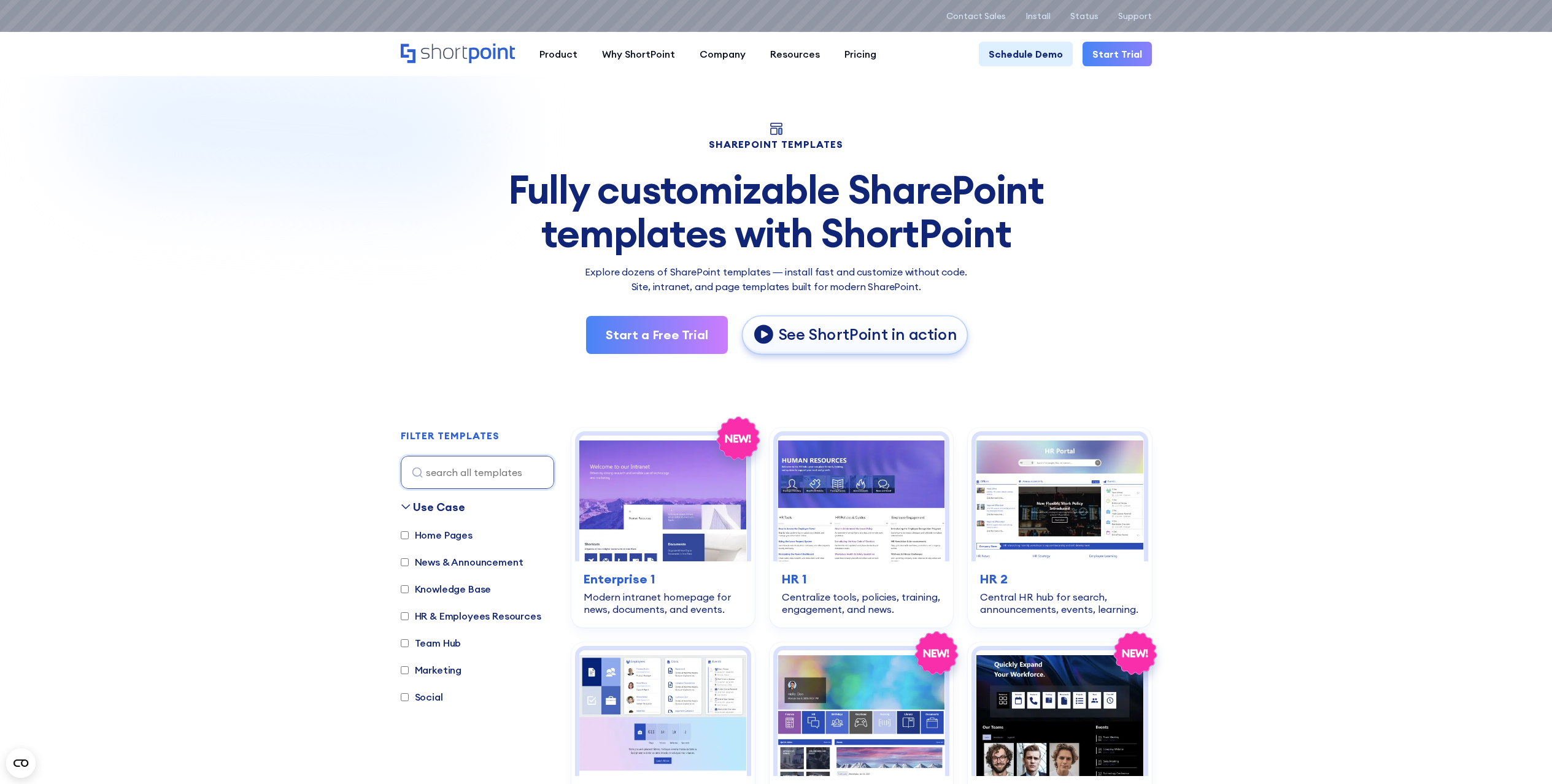
click at [894, 348] on link "See ShortPoint in action" at bounding box center [855, 334] width 226 height 38
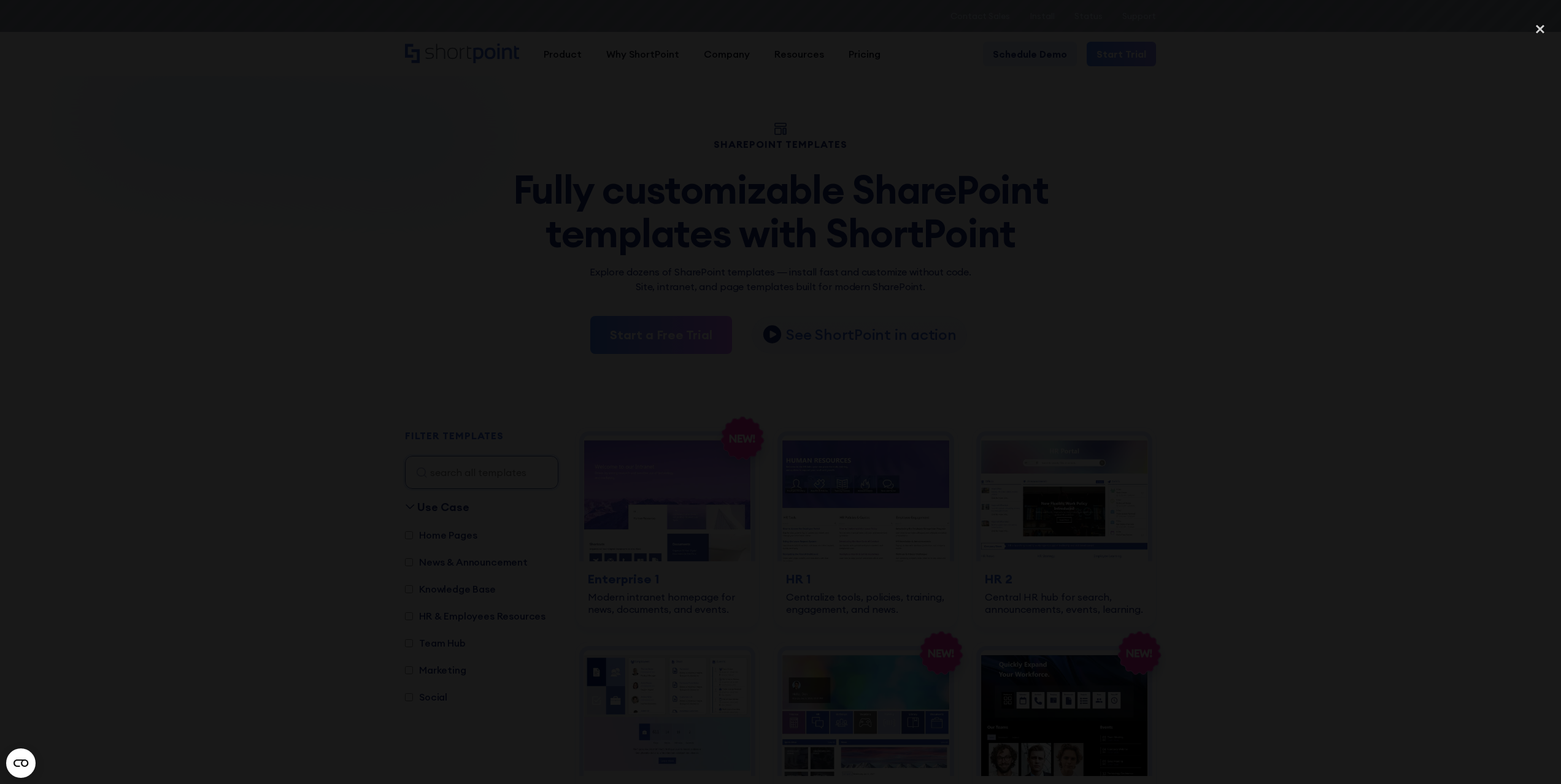
click at [119, 299] on div at bounding box center [780, 392] width 1561 height 753
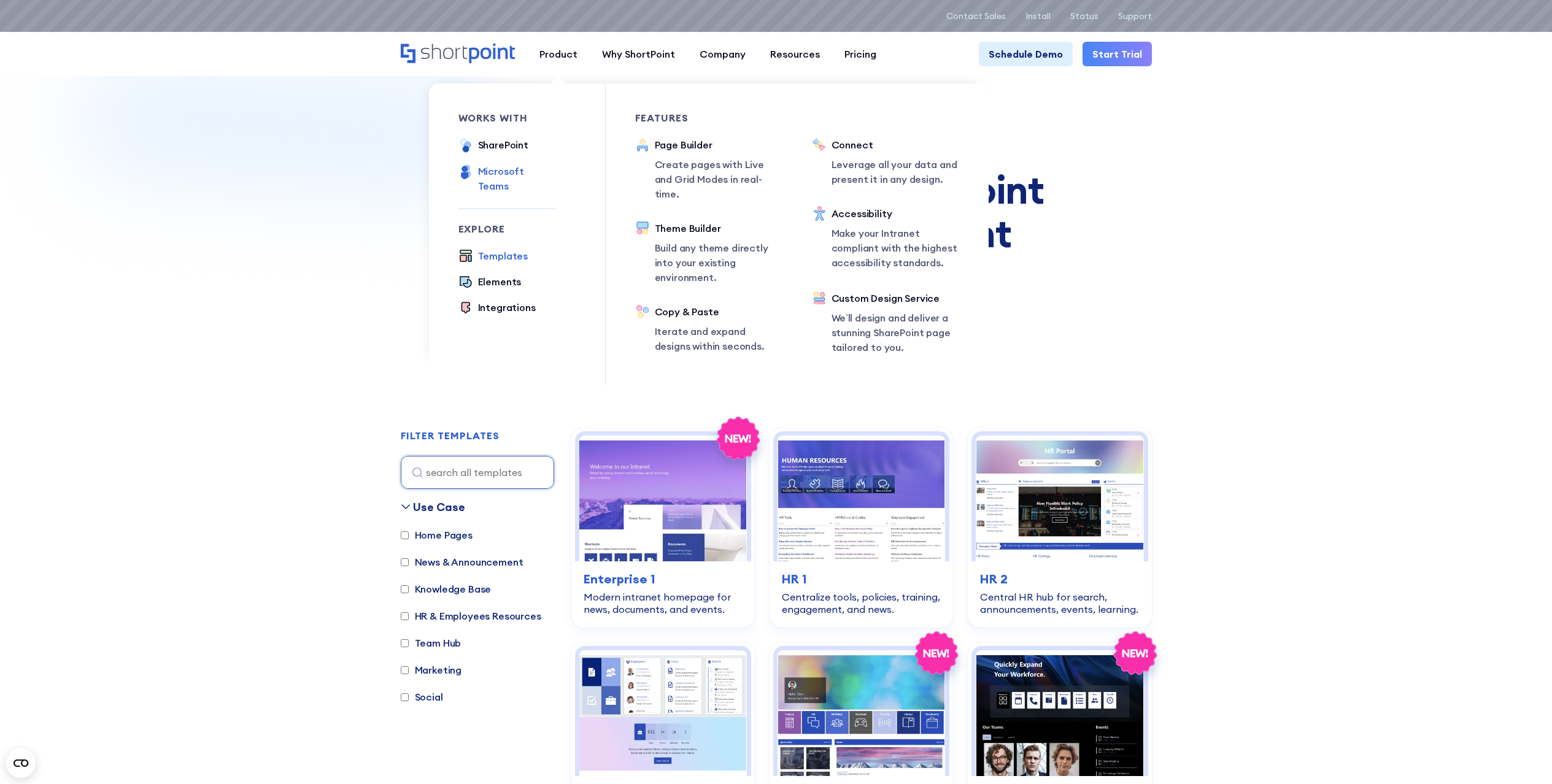
click at [492, 172] on div "Microsoft Teams" at bounding box center [517, 178] width 78 height 30
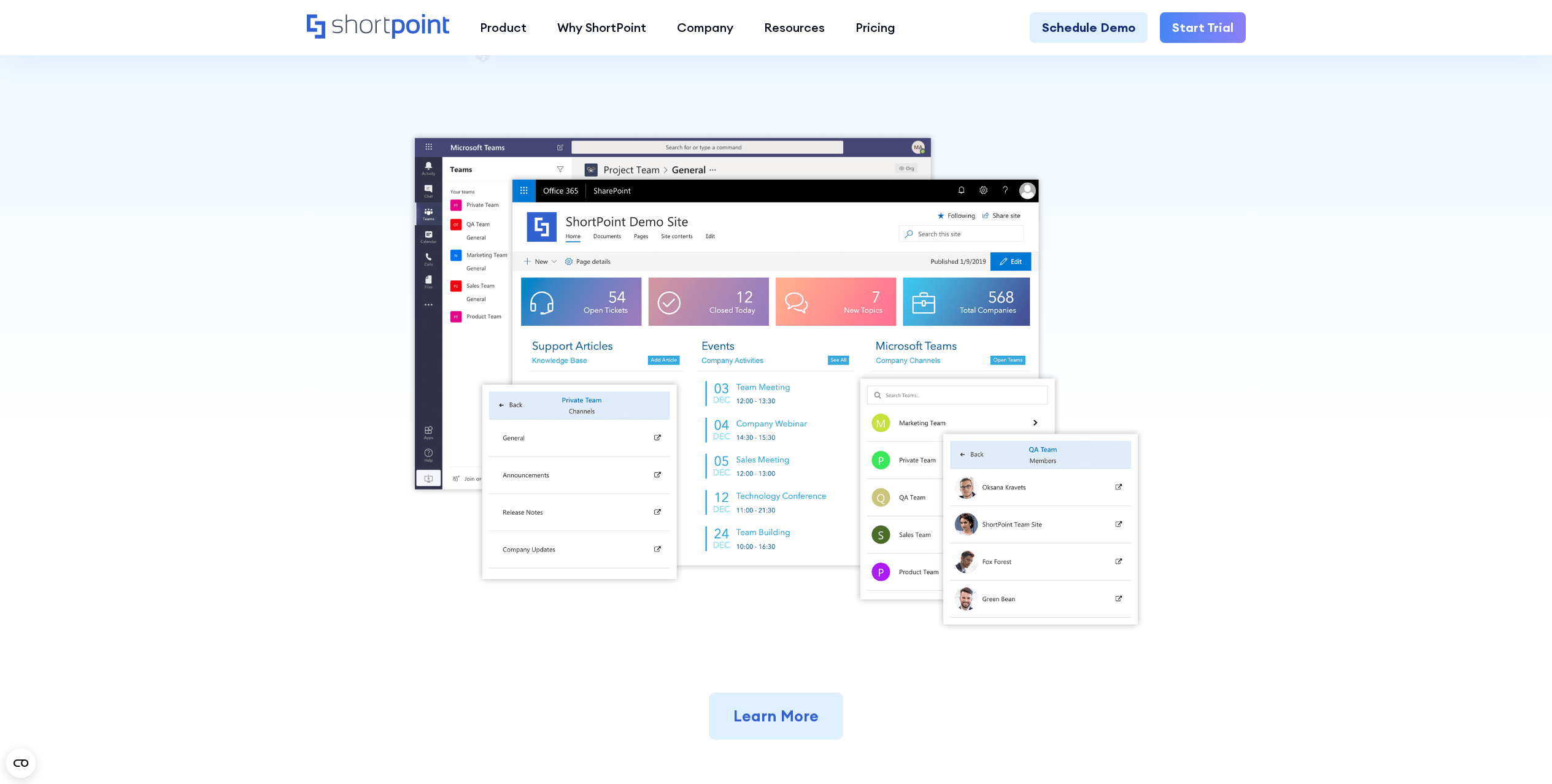
scroll to position [368, 0]
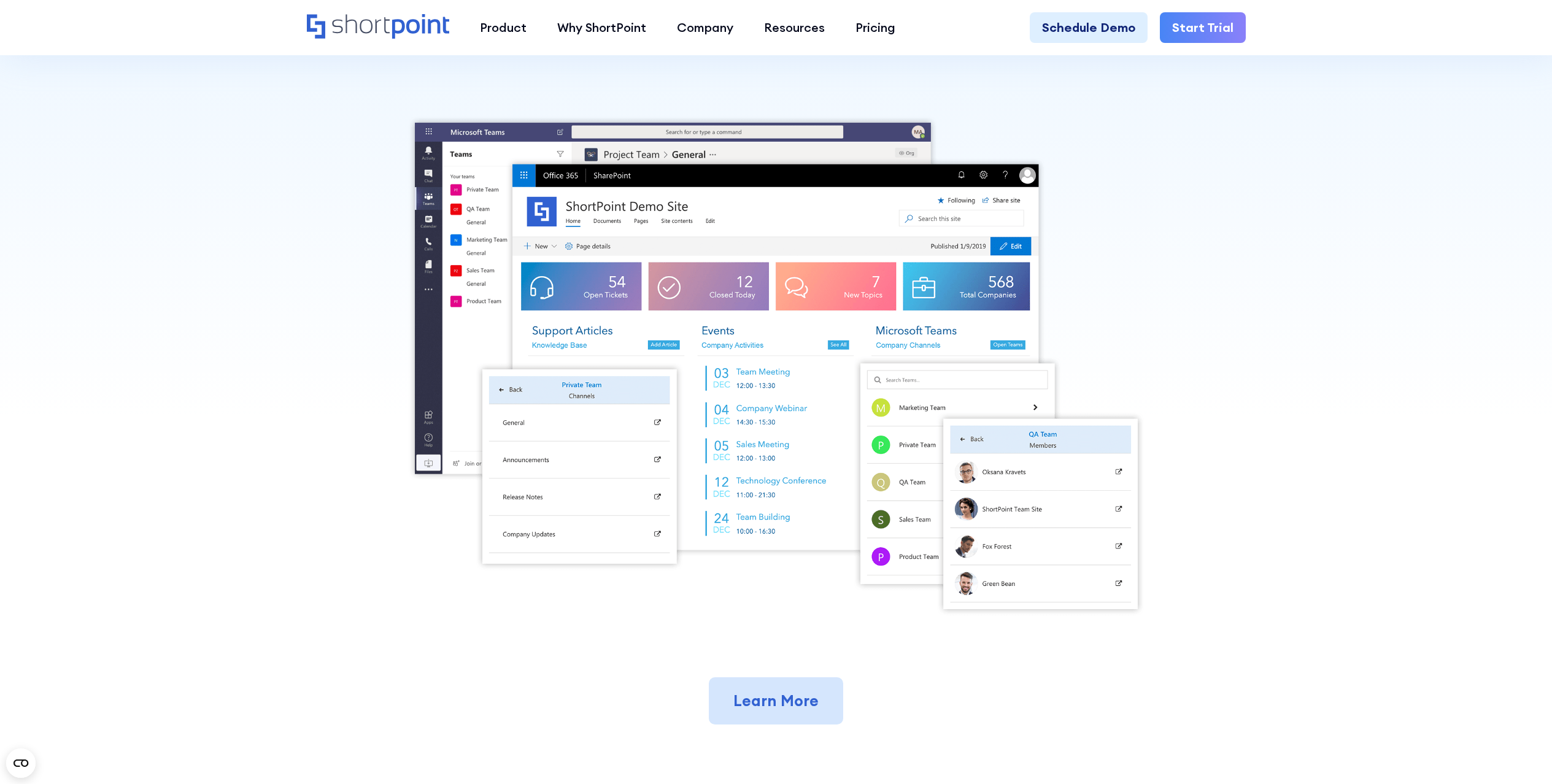
click at [775, 700] on link "Learn More" at bounding box center [776, 702] width 134 height 48
